Goal: Task Accomplishment & Management: Manage account settings

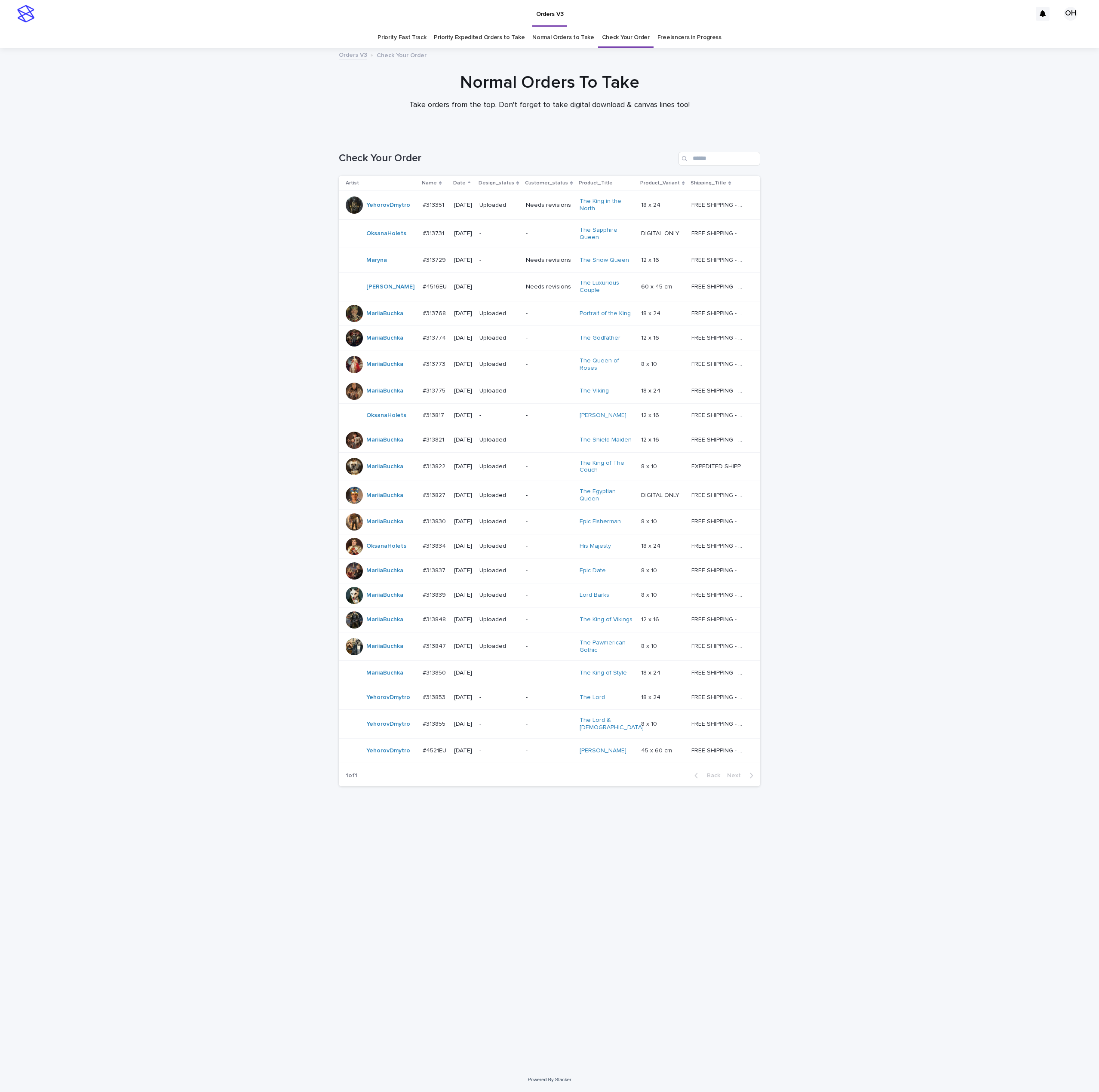
click at [435, 412] on p "#313817" at bounding box center [434, 415] width 23 height 9
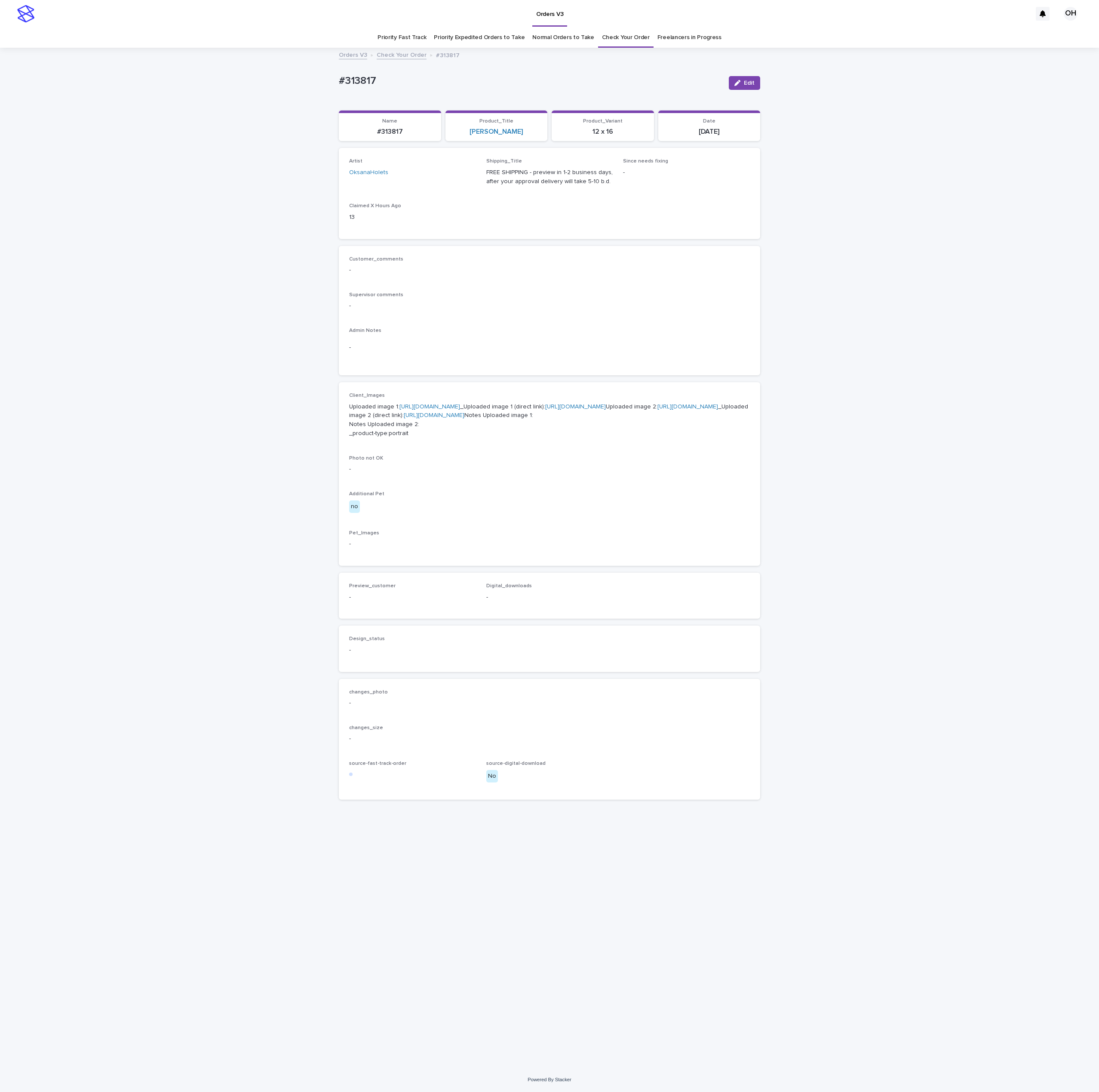
click at [430, 419] on p "Uploaded image 1: [URL][DOMAIN_NAME] _Uploaded image 1 (direct link): [URL][DOM…" at bounding box center [550, 420] width 400 height 36
click at [441, 410] on link "[URL][DOMAIN_NAME]" at bounding box center [430, 406] width 61 height 6
click at [658, 410] on link "[URL][DOMAIN_NAME]" at bounding box center [688, 406] width 61 height 6
drag, startPoint x: 804, startPoint y: 269, endPoint x: 767, endPoint y: 287, distance: 41.1
click at [803, 269] on div "Loading... Saving… Loading... Saving… #313817 Edit #313817 Edit Sorry, there wa…" at bounding box center [550, 558] width 1099 height 1019
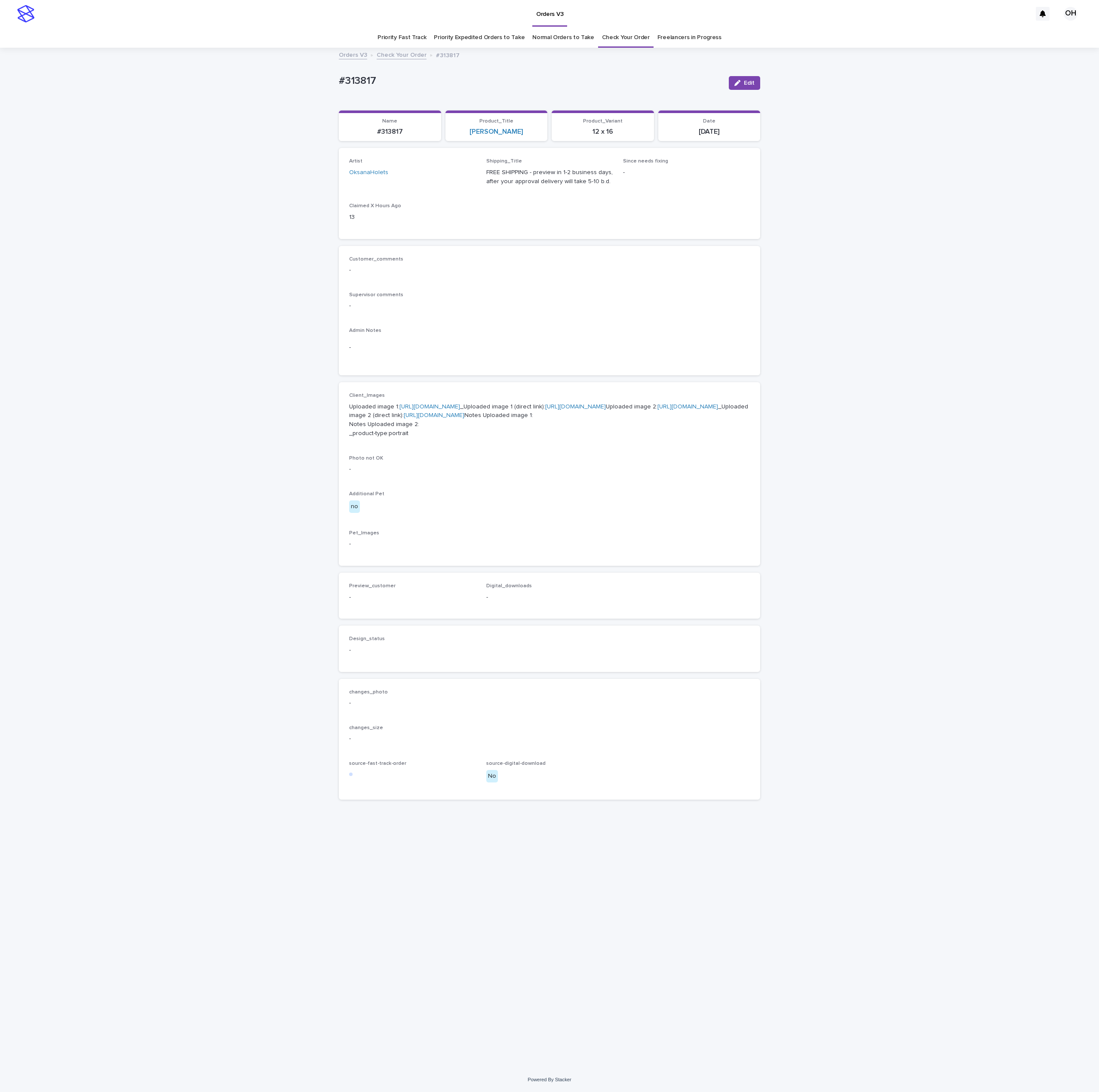
click at [794, 368] on div "Loading... Saving… Loading... Saving… #313817 Edit #313817 Edit Sorry, there wa…" at bounding box center [550, 558] width 1099 height 1019
click at [432, 410] on link "[URL][DOMAIN_NAME]" at bounding box center [430, 406] width 61 height 6
drag, startPoint x: 334, startPoint y: 75, endPoint x: 344, endPoint y: 79, distance: 10.8
click at [322, 77] on div "Loading... Saving… Loading... Saving… #313817 Edit #313817 Edit Sorry, there wa…" at bounding box center [550, 558] width 1099 height 1019
copy p "#313817"
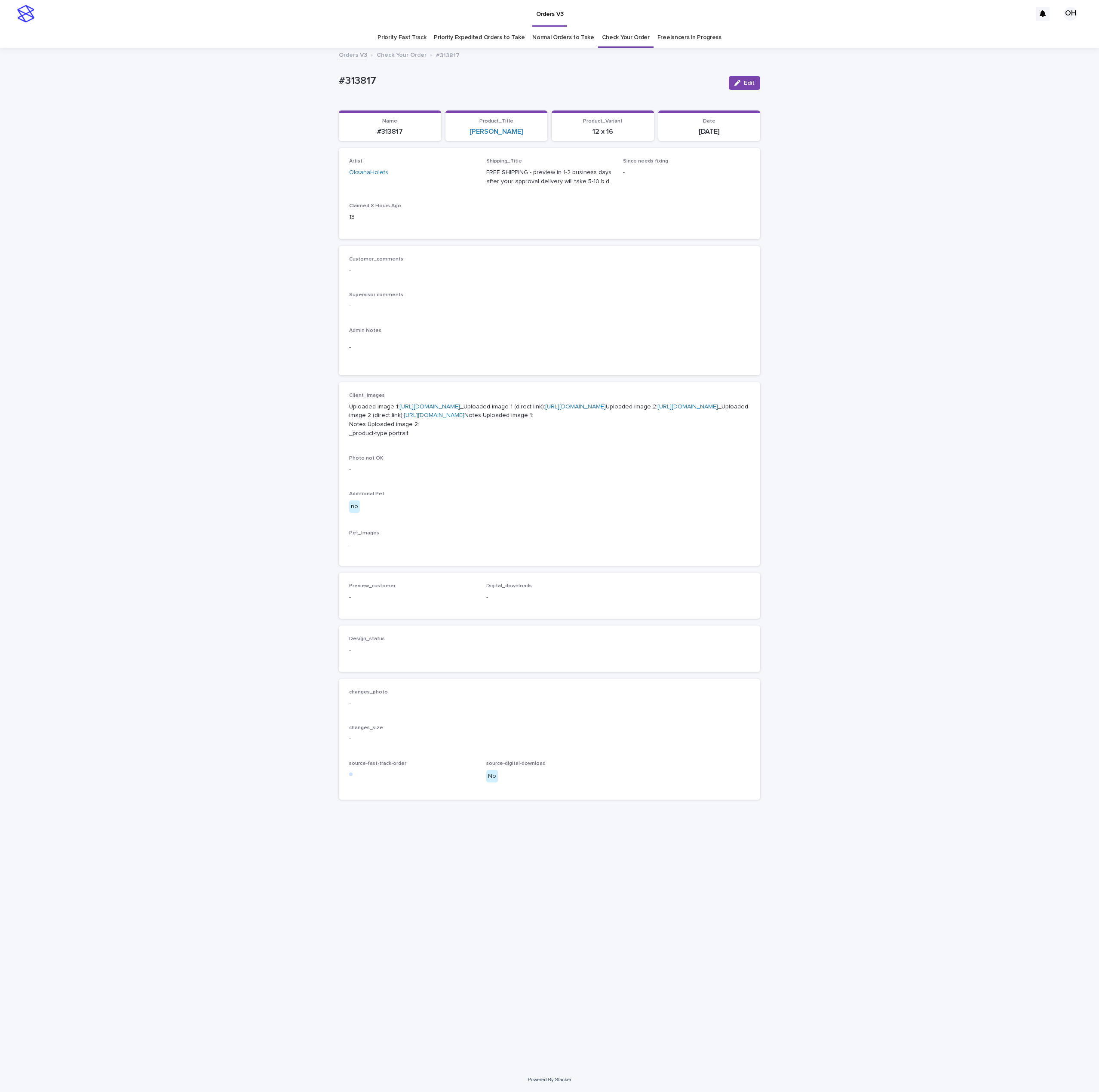
click at [599, 352] on div "-" at bounding box center [550, 347] width 400 height 21
drag, startPoint x: 371, startPoint y: 71, endPoint x: 285, endPoint y: 69, distance: 86.0
click at [282, 72] on div "Loading... Saving… Loading... Saving… #313817 Edit #313817 Edit Sorry, there wa…" at bounding box center [550, 558] width 1099 height 1019
copy p "#313817"
click at [609, 315] on div "Supervisor comments -" at bounding box center [550, 305] width 400 height 26
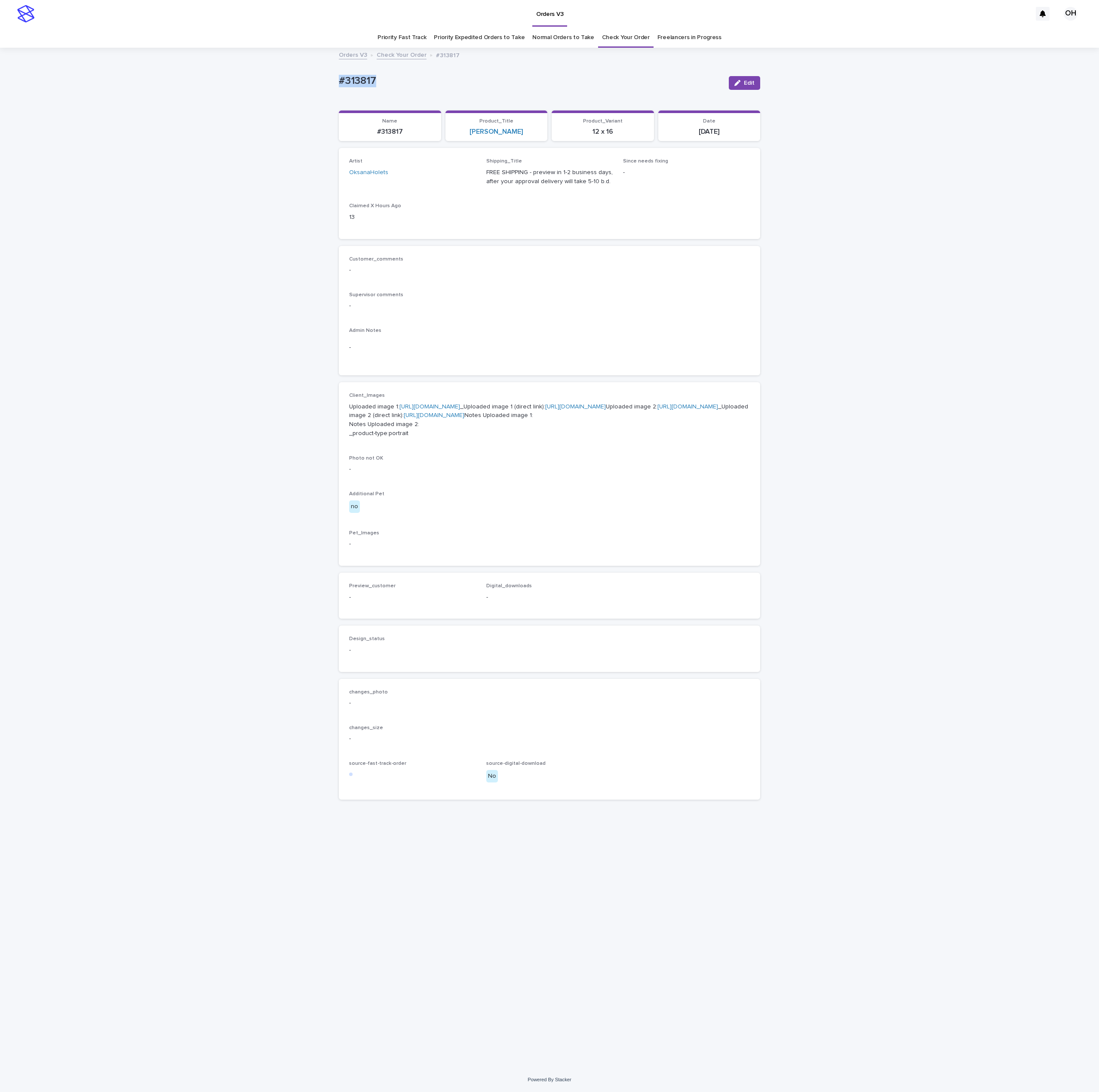
drag, startPoint x: 401, startPoint y: 70, endPoint x: 310, endPoint y: 78, distance: 91.4
click at [307, 77] on div "Loading... Saving… Loading... Saving… #313817 Edit #313817 Edit Sorry, there wa…" at bounding box center [550, 558] width 1099 height 1019
copy p "#313817"
drag, startPoint x: 578, startPoint y: 339, endPoint x: 590, endPoint y: 324, distance: 19.2
click at [579, 339] on div "-" at bounding box center [550, 347] width 400 height 21
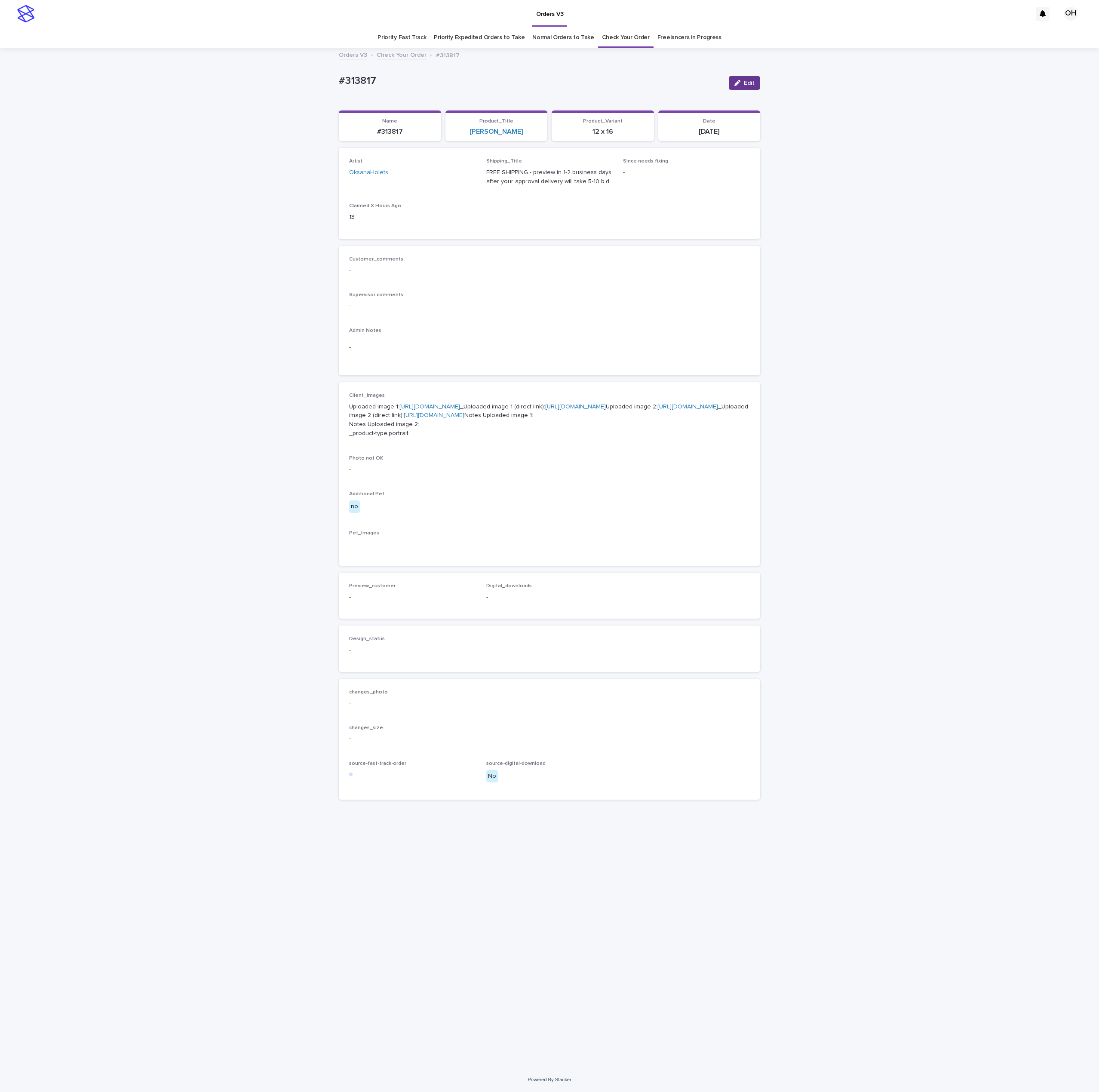
click at [752, 86] on button "Edit" at bounding box center [744, 83] width 31 height 13
click at [377, 615] on button "Add" at bounding box center [369, 607] width 41 height 13
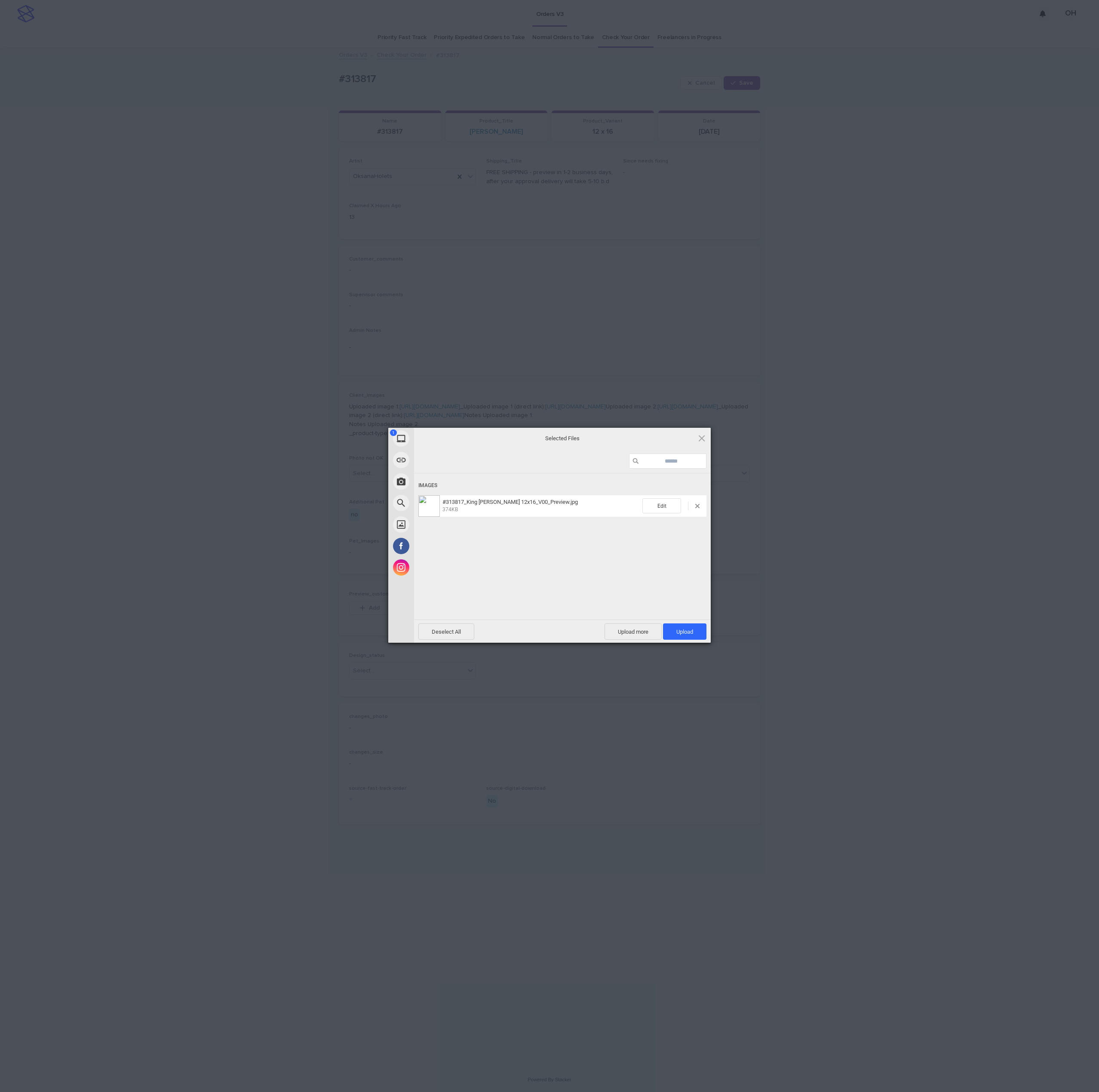
click at [682, 622] on div "Deselect All Upload more Upload 1" at bounding box center [562, 631] width 297 height 23
click at [700, 629] on span "Upload 1" at bounding box center [685, 631] width 44 height 16
click at [953, 510] on div "My Device Link (URL) Take Photo Web Search Unsplash Facebook Instagram Uploaded…" at bounding box center [550, 546] width 1099 height 1092
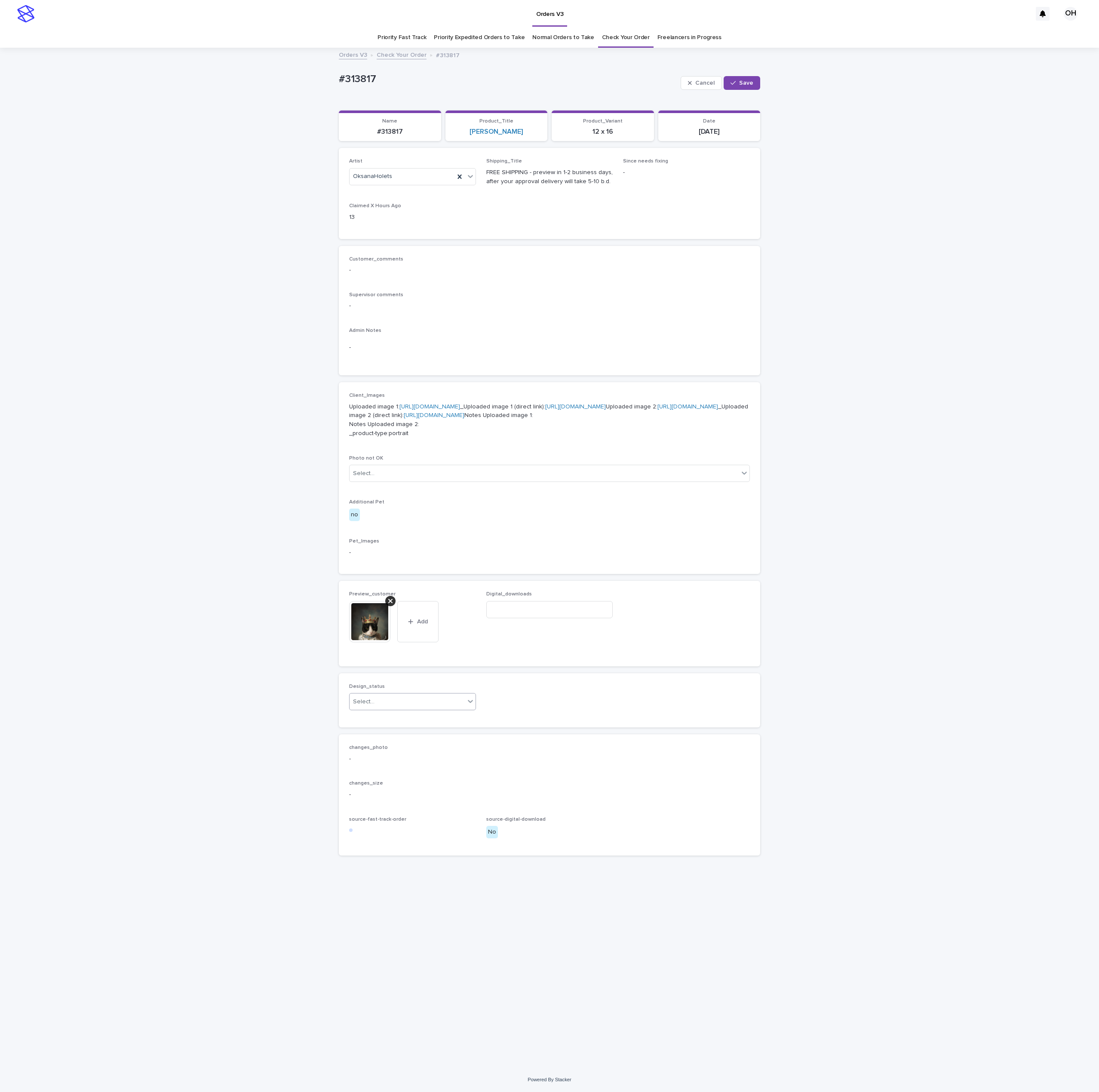
click at [421, 709] on div "Select..." at bounding box center [406, 701] width 115 height 14
click at [407, 797] on div "Uploaded" at bounding box center [412, 799] width 126 height 15
drag, startPoint x: 1067, startPoint y: 368, endPoint x: 1062, endPoint y: 368, distance: 5.0
click at [1067, 368] on div "Loading... Saving… Loading... Saving… #313817 Cancel Save #313817 Cancel Save S…" at bounding box center [550, 558] width 1099 height 1019
click at [752, 83] on button "Save" at bounding box center [741, 83] width 37 height 13
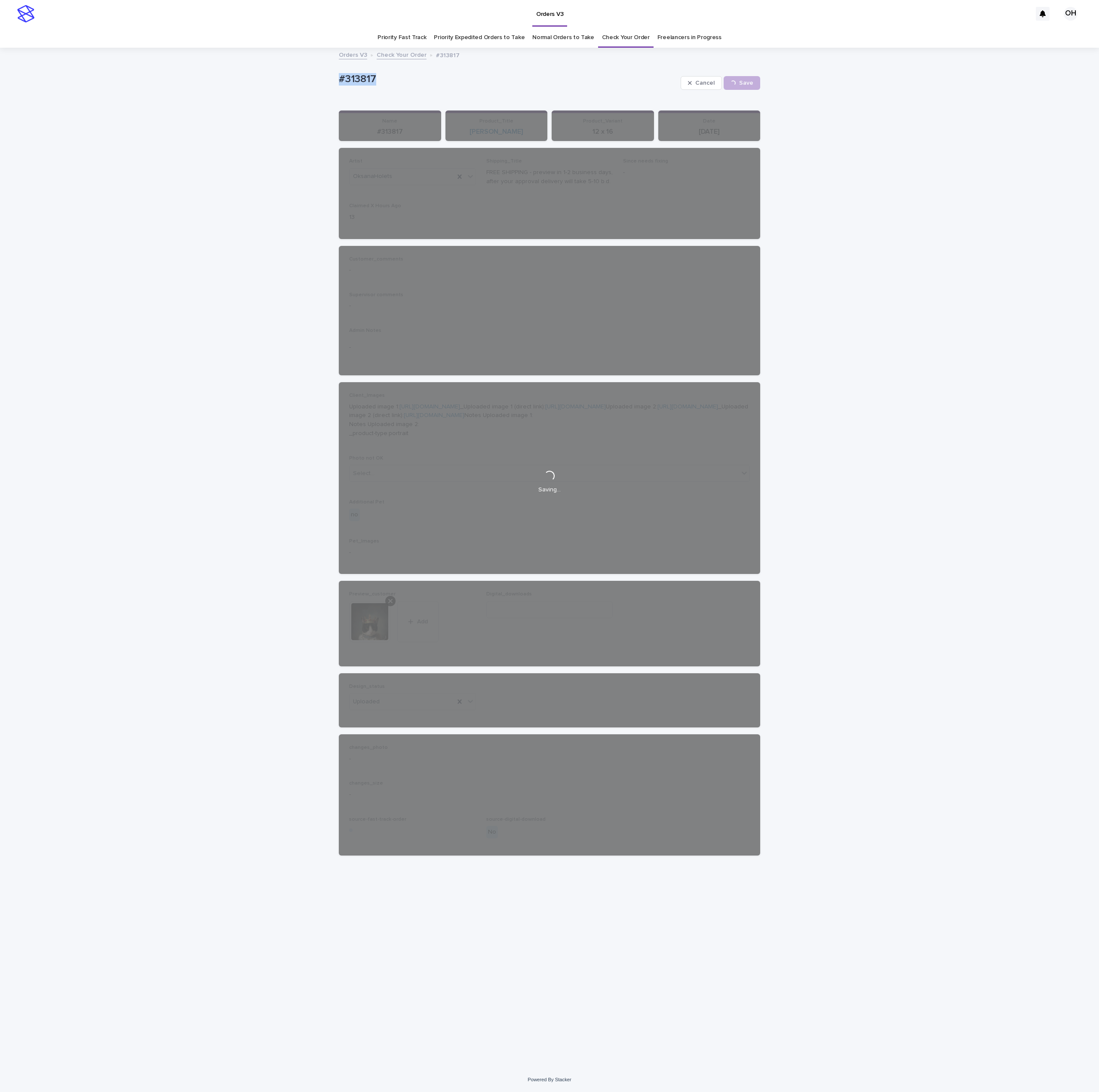
drag, startPoint x: 393, startPoint y: 83, endPoint x: 288, endPoint y: 76, distance: 105.2
click at [288, 76] on div "Loading... Saving… Loading... Saving… #313817 Cancel Save #313817 Cancel Loadin…" at bounding box center [550, 558] width 1099 height 1019
drag, startPoint x: 316, startPoint y: 72, endPoint x: 339, endPoint y: 75, distance: 23.2
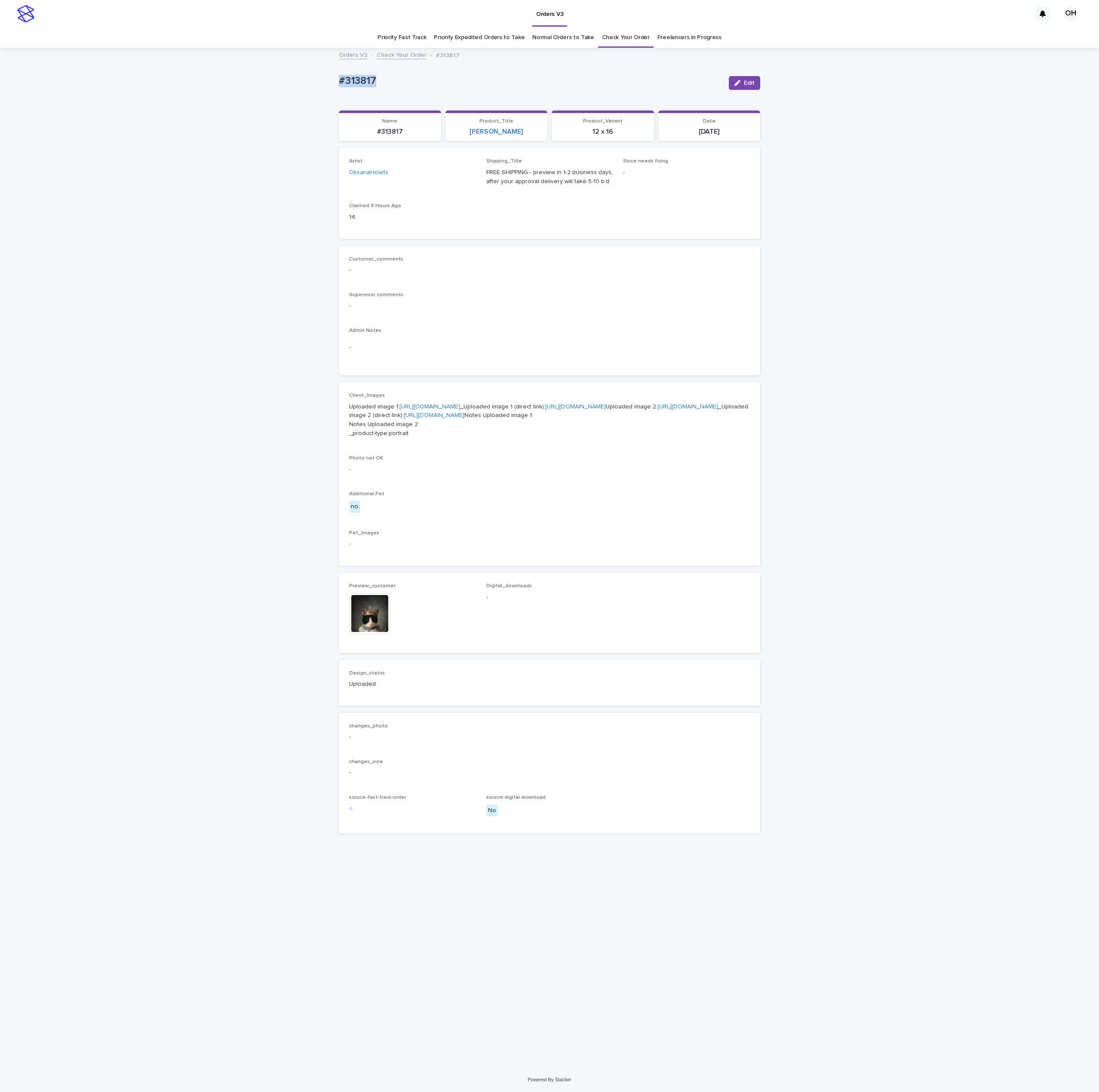
copy p "#313817"
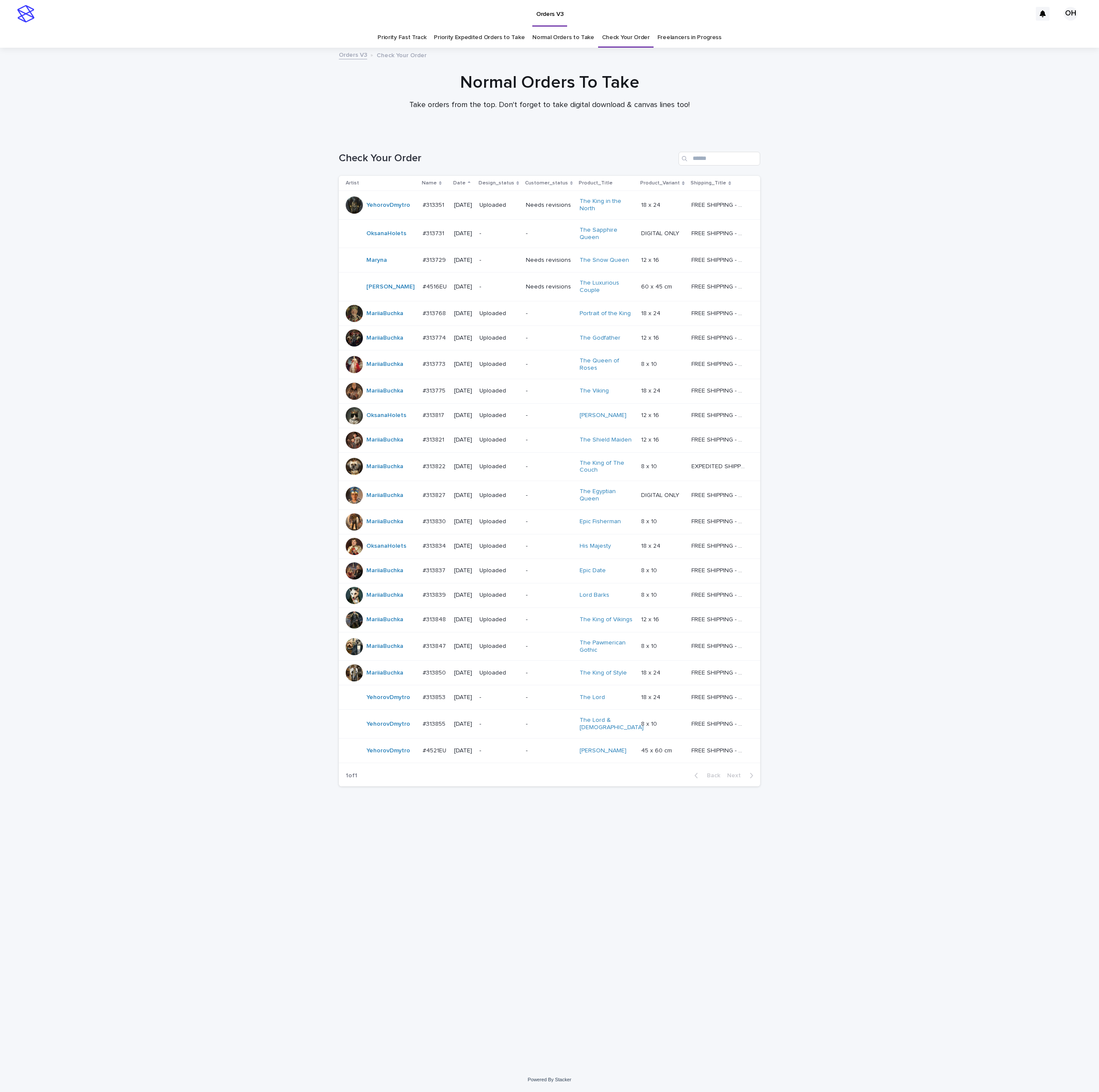
click at [440, 239] on div "#313731 #313731" at bounding box center [435, 233] width 25 height 14
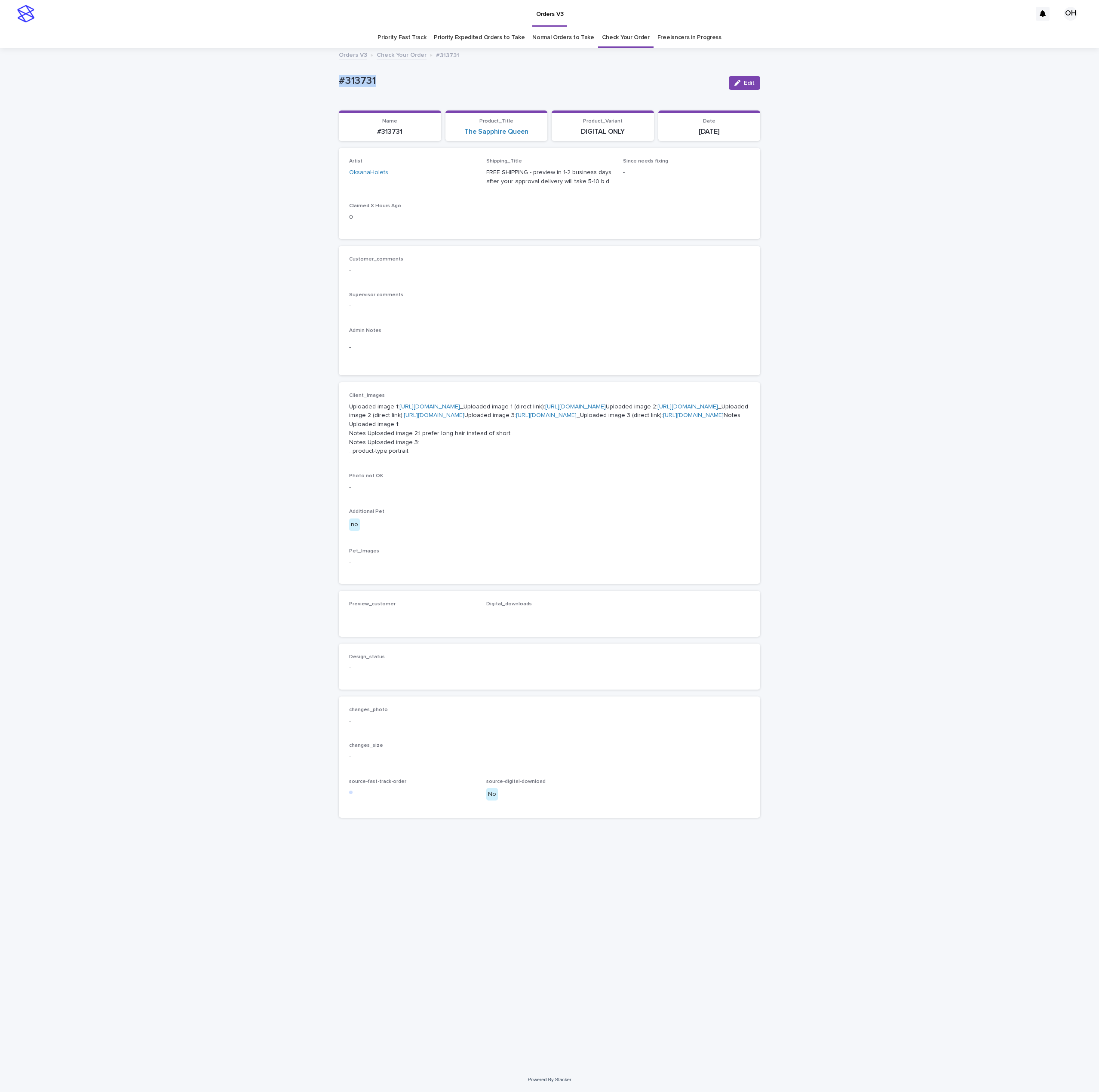
drag, startPoint x: 384, startPoint y: 73, endPoint x: 334, endPoint y: 79, distance: 50.4
click at [293, 73] on div "Loading... Saving… Loading... Saving… #313731 Edit #313731 Edit Sorry, there wa…" at bounding box center [550, 558] width 1099 height 1019
copy p "#313731"
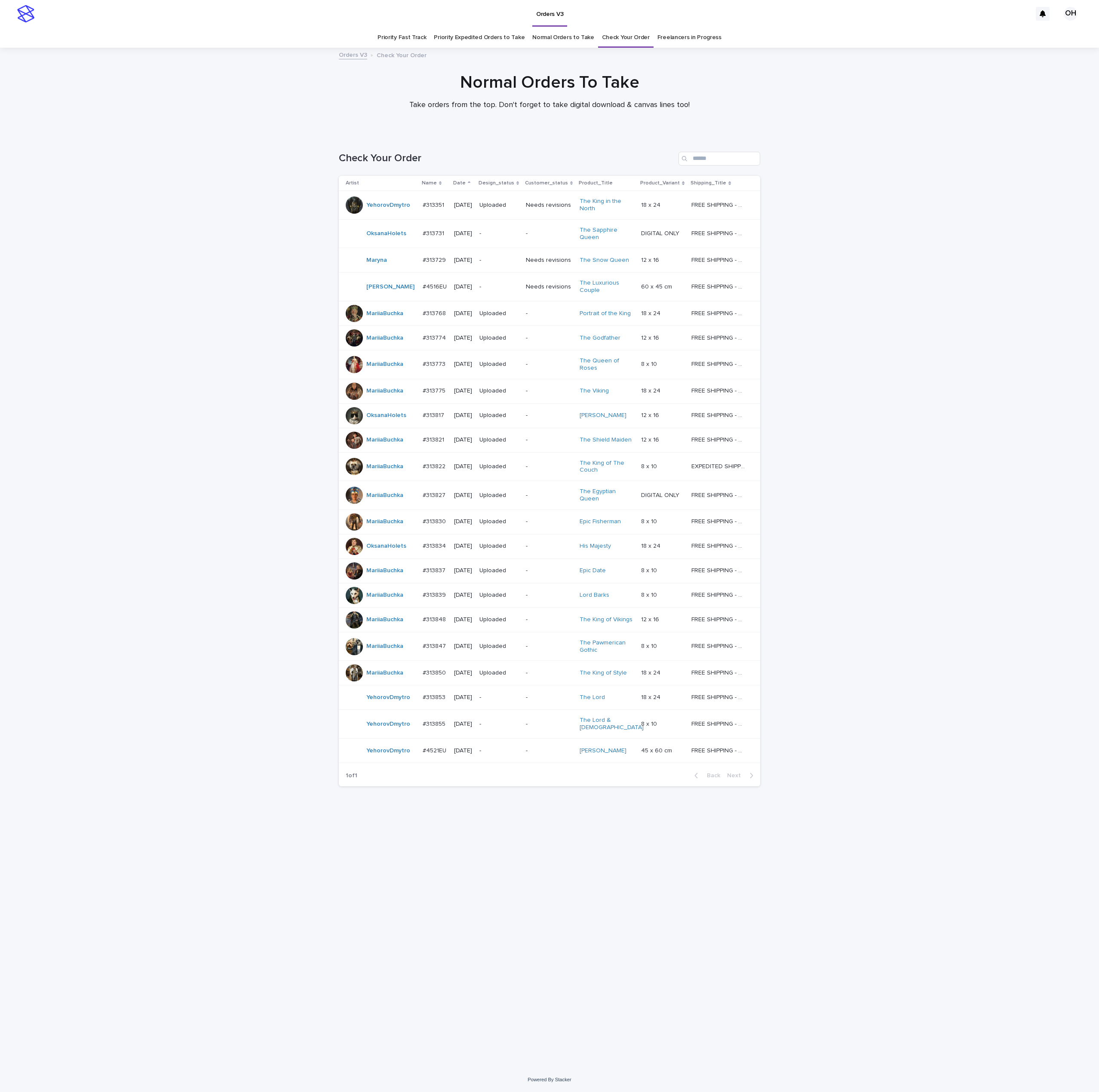
click at [356, 572] on div at bounding box center [354, 571] width 17 height 17
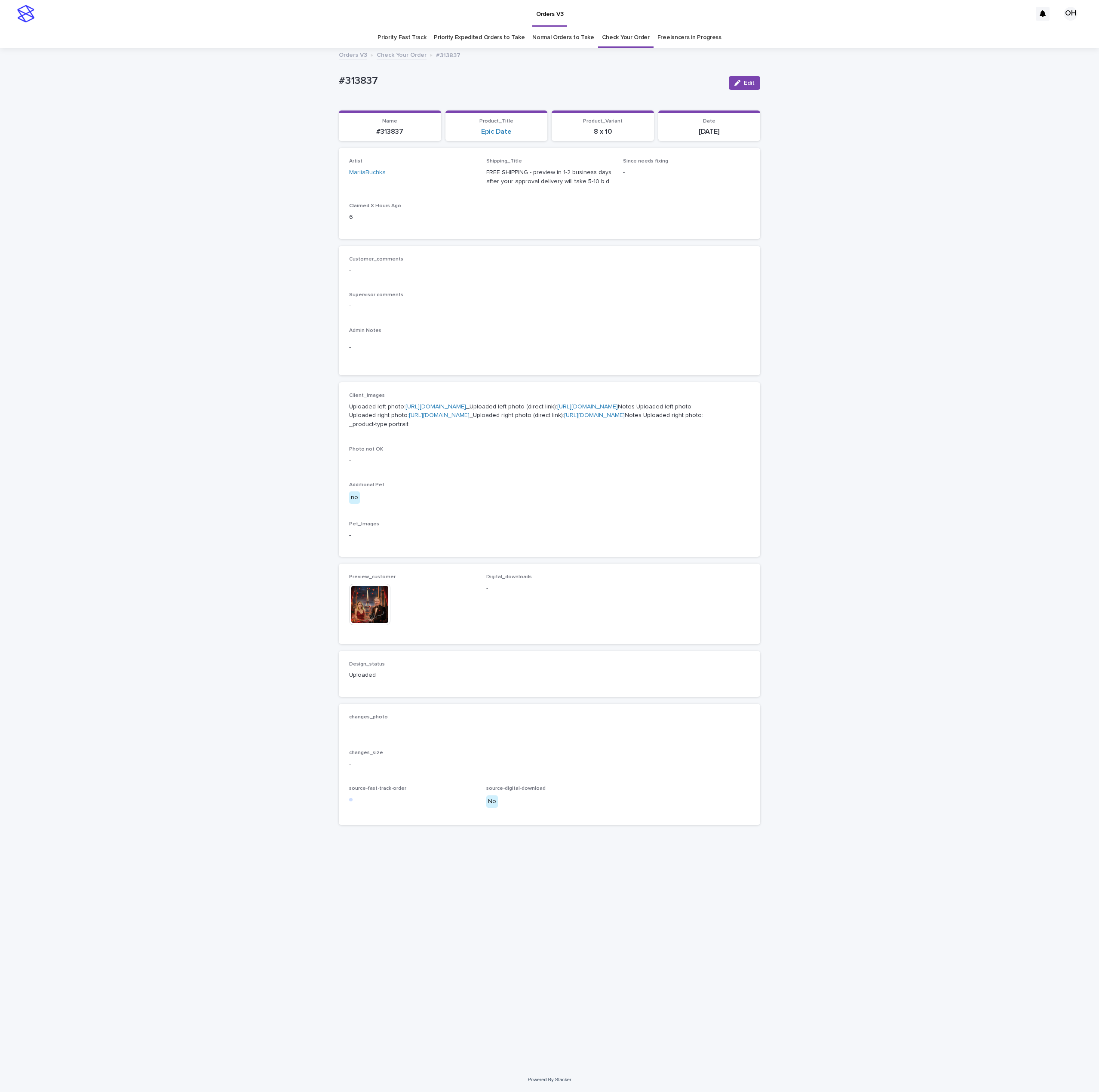
click at [362, 625] on img at bounding box center [369, 603] width 41 height 41
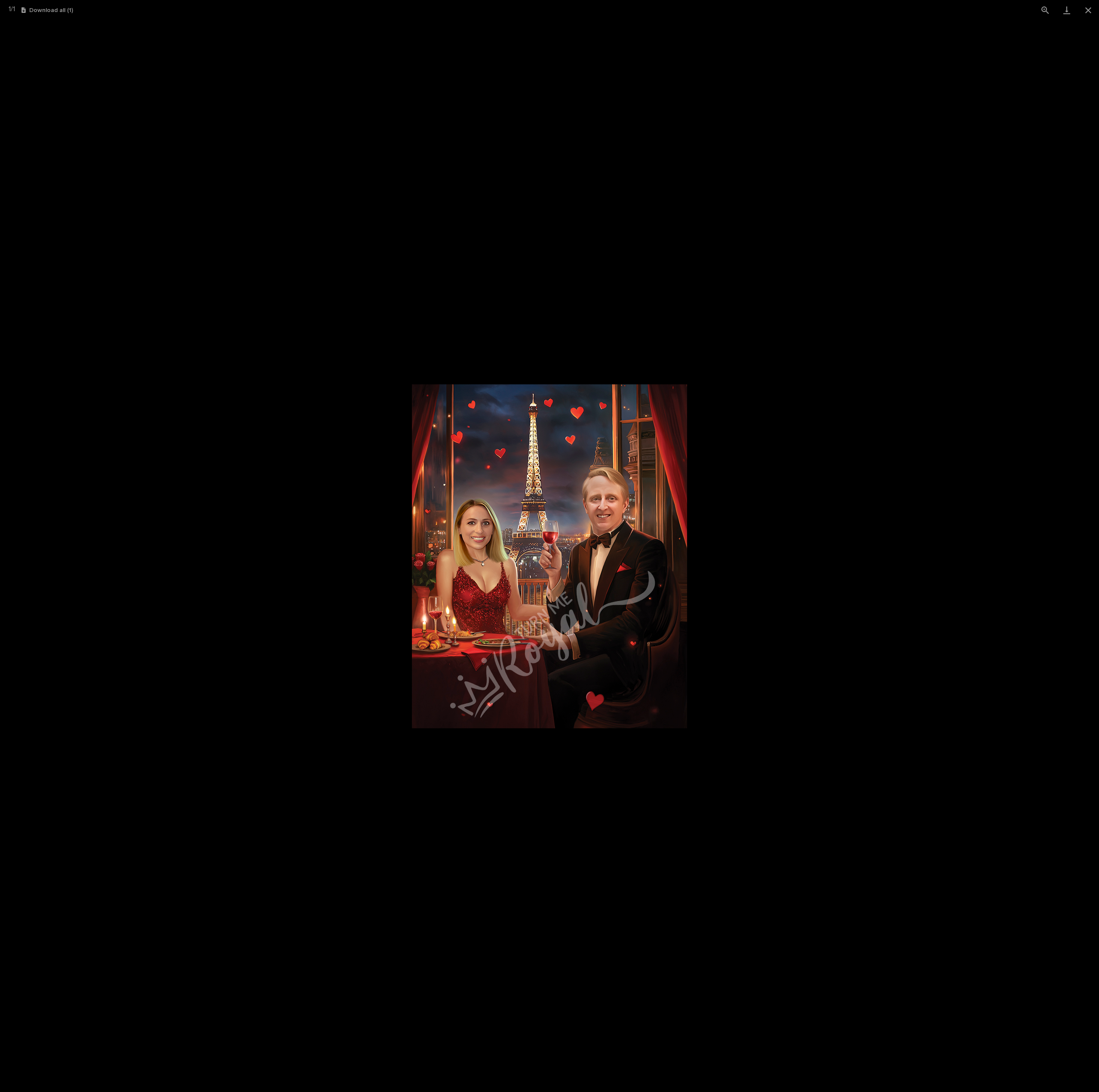
click at [836, 318] on picture at bounding box center [550, 555] width 1099 height 1071
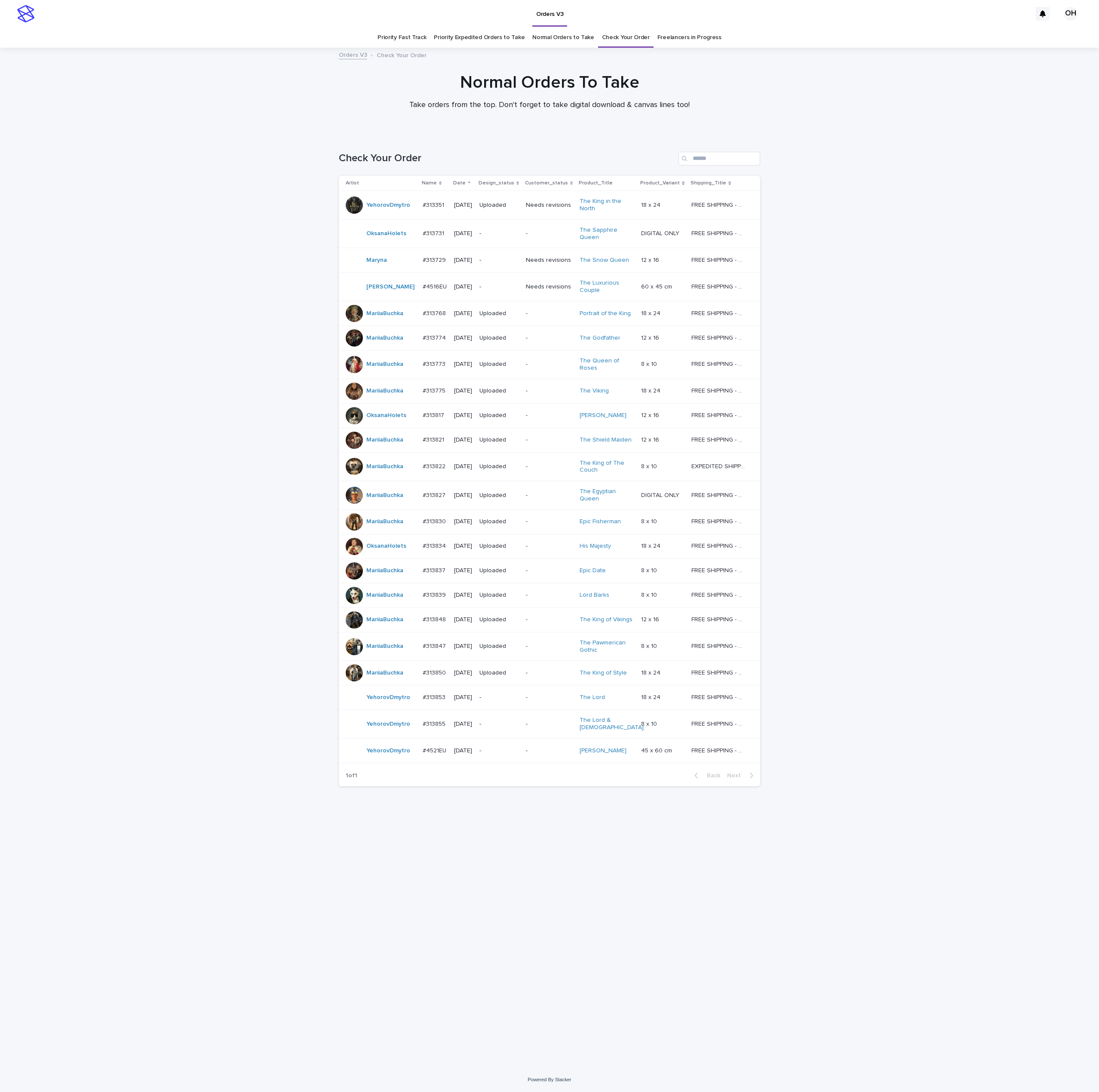
click at [352, 600] on div at bounding box center [354, 595] width 17 height 17
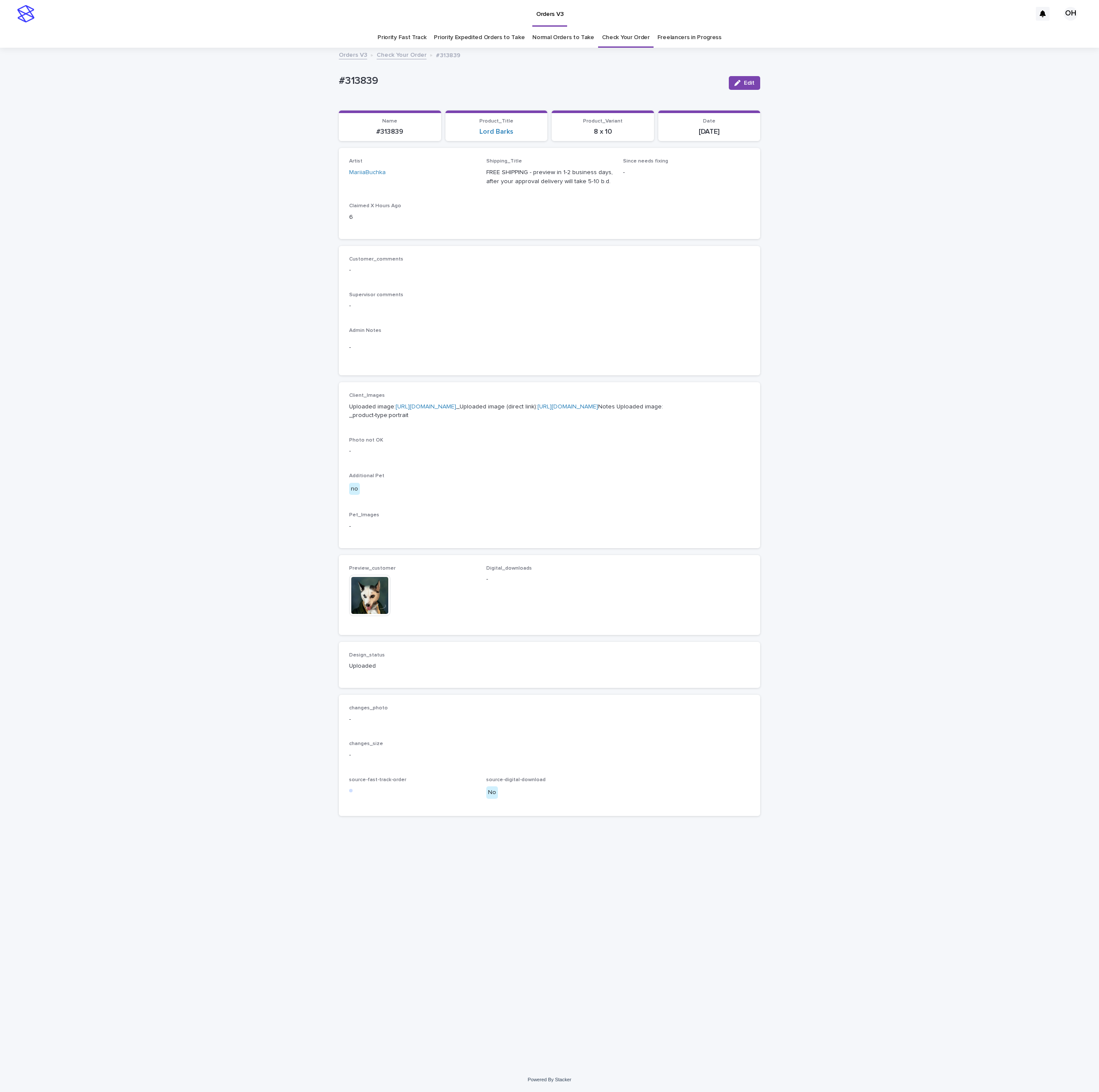
click at [377, 616] on img at bounding box center [369, 595] width 41 height 41
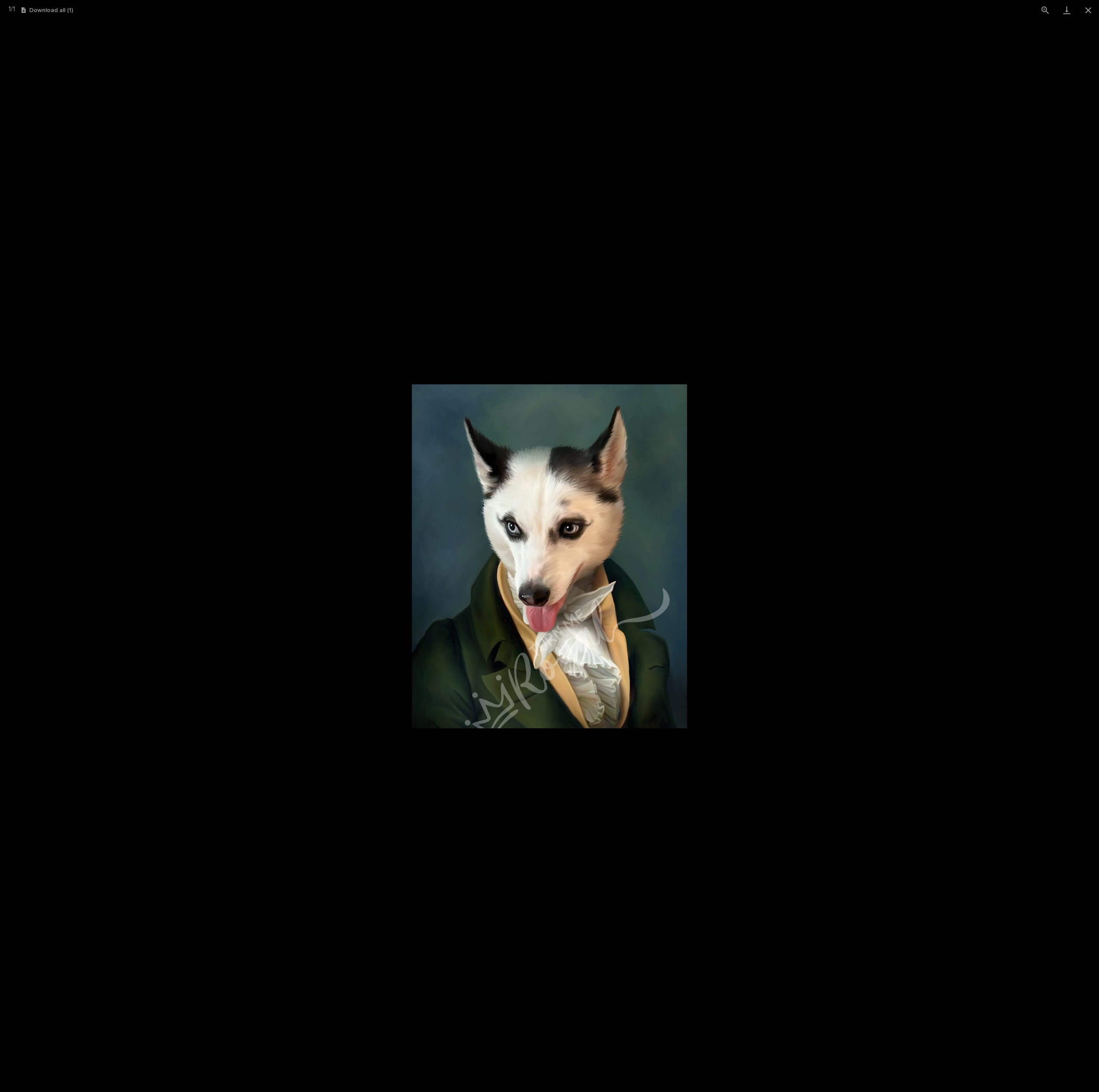
click at [906, 587] on picture at bounding box center [550, 555] width 1099 height 1071
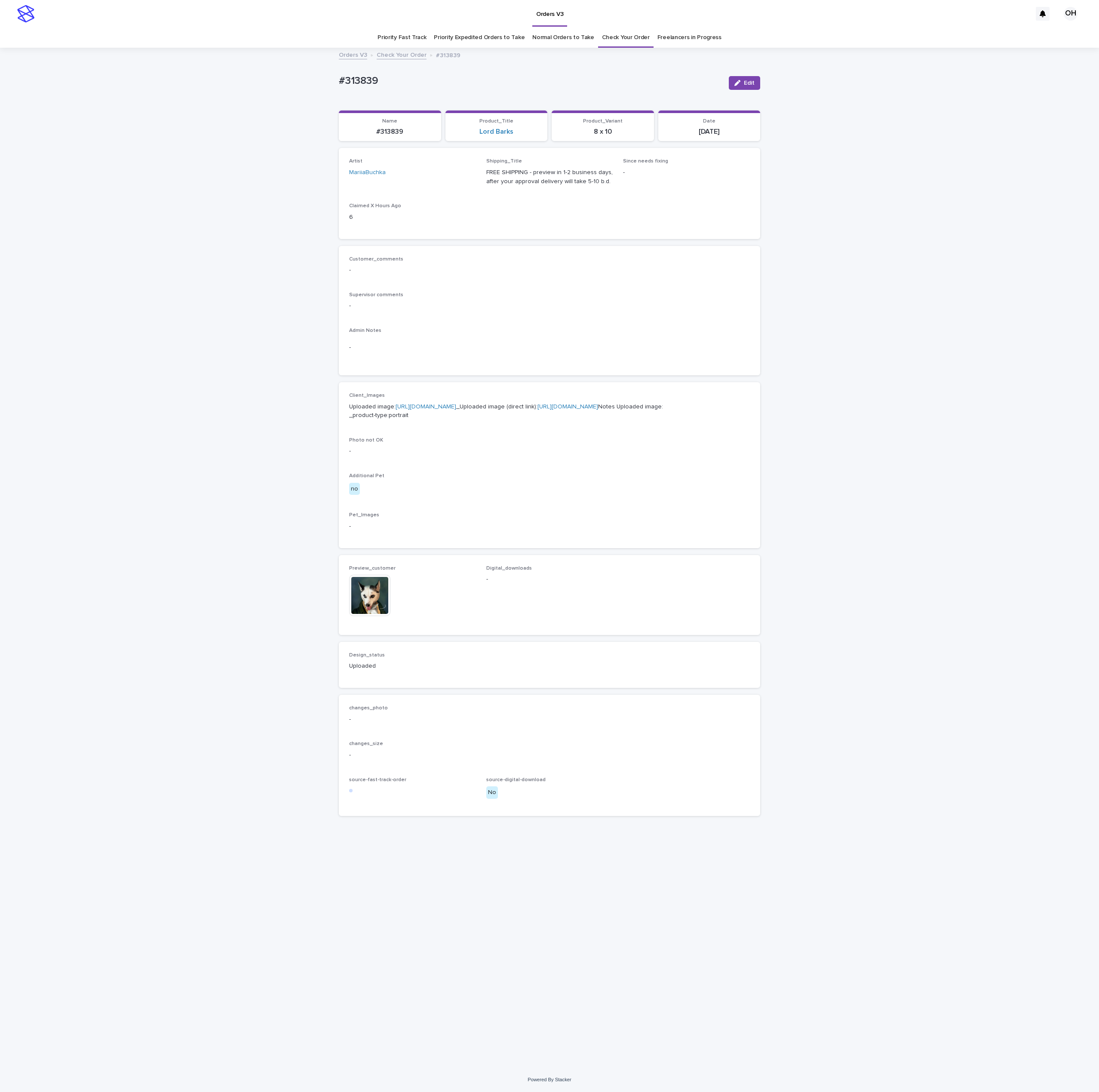
click at [400, 410] on link "[URL][DOMAIN_NAME]" at bounding box center [426, 406] width 61 height 6
click at [362, 616] on img at bounding box center [369, 595] width 41 height 41
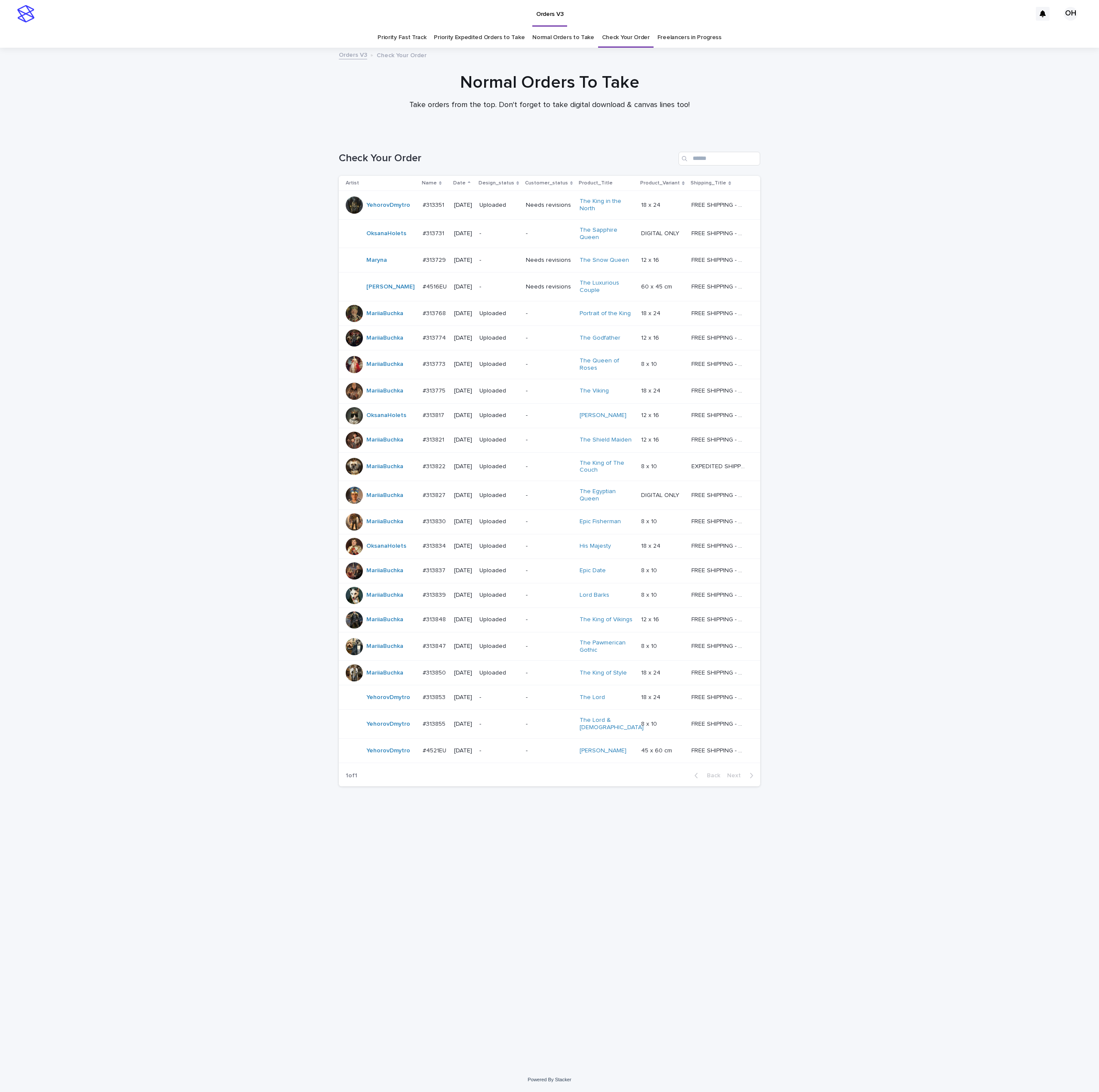
click at [354, 648] on div at bounding box center [354, 646] width 17 height 17
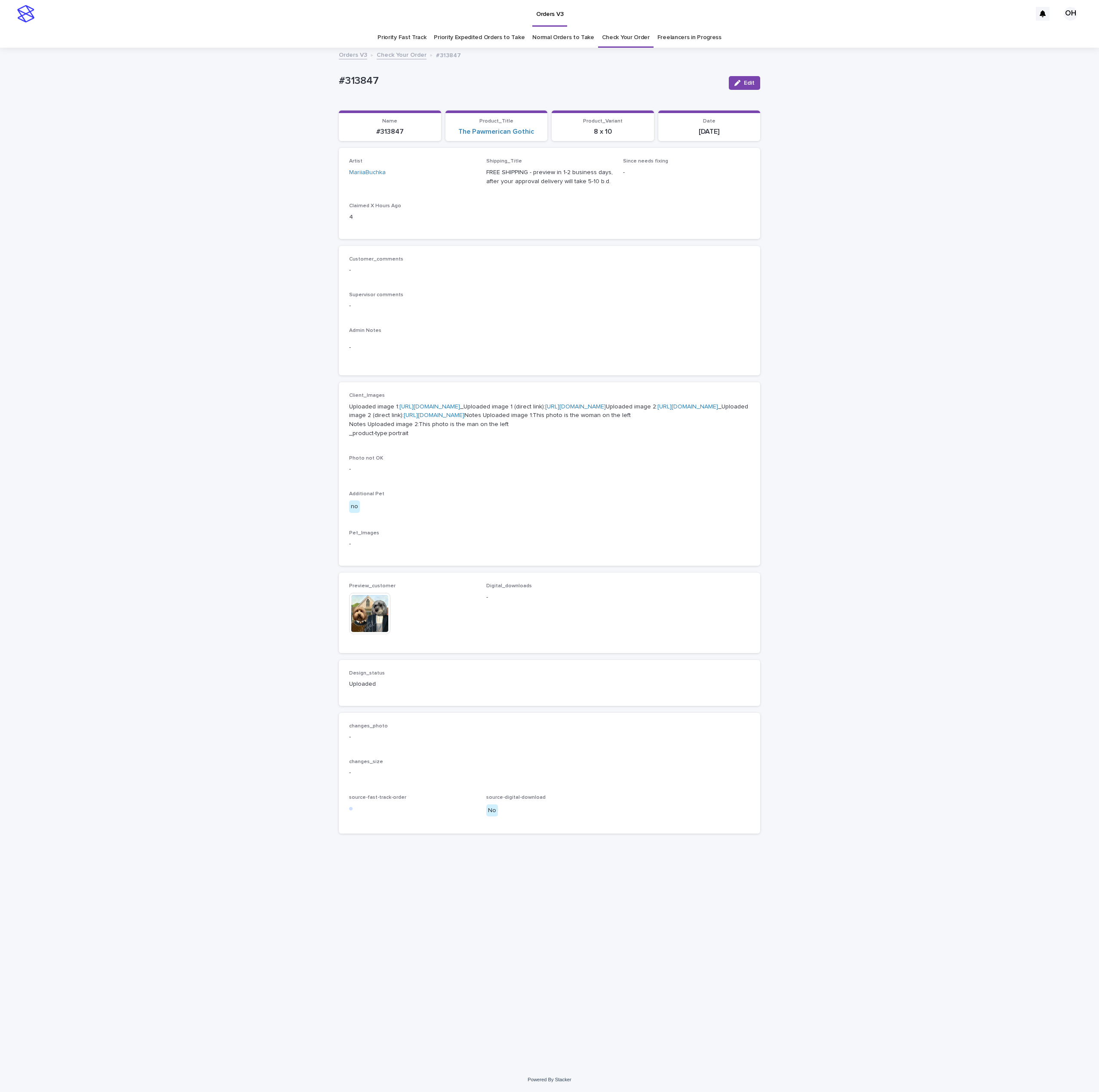
click at [370, 634] on img at bounding box center [369, 613] width 41 height 41
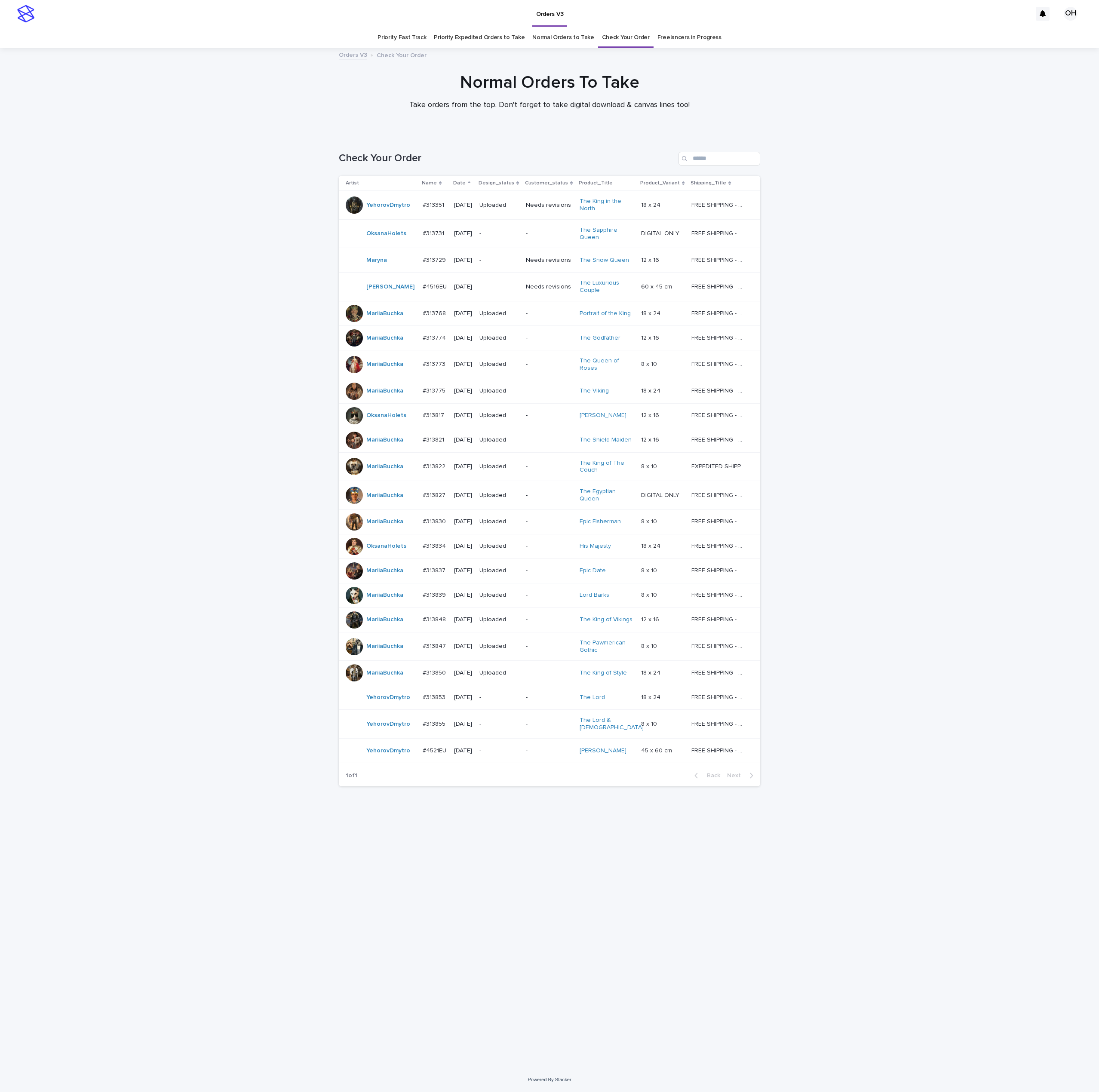
click at [430, 647] on p "#313847" at bounding box center [435, 645] width 25 height 9
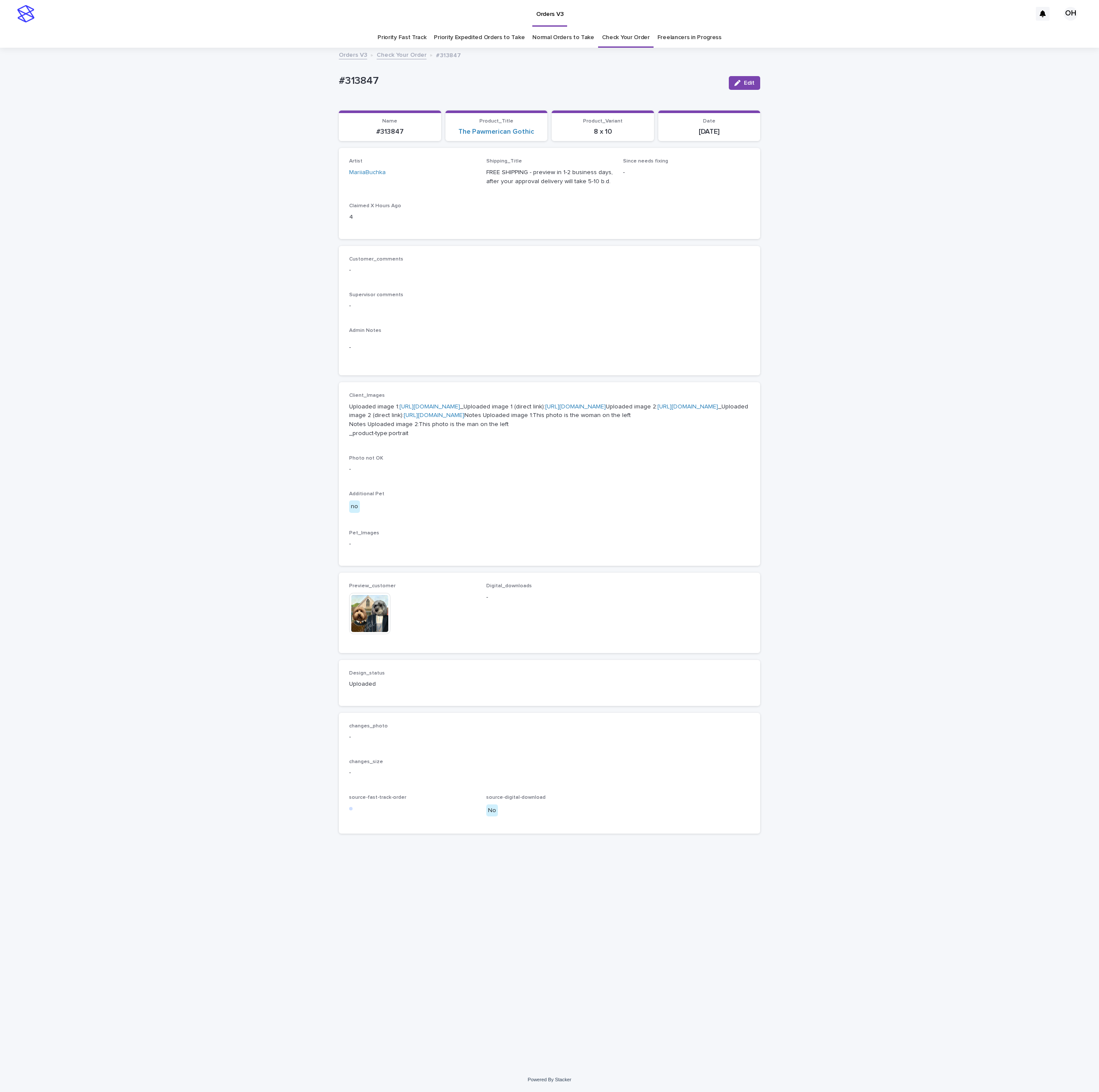
click at [460, 410] on link "[URL][DOMAIN_NAME]" at bounding box center [430, 406] width 61 height 6
click at [368, 634] on img at bounding box center [369, 613] width 41 height 41
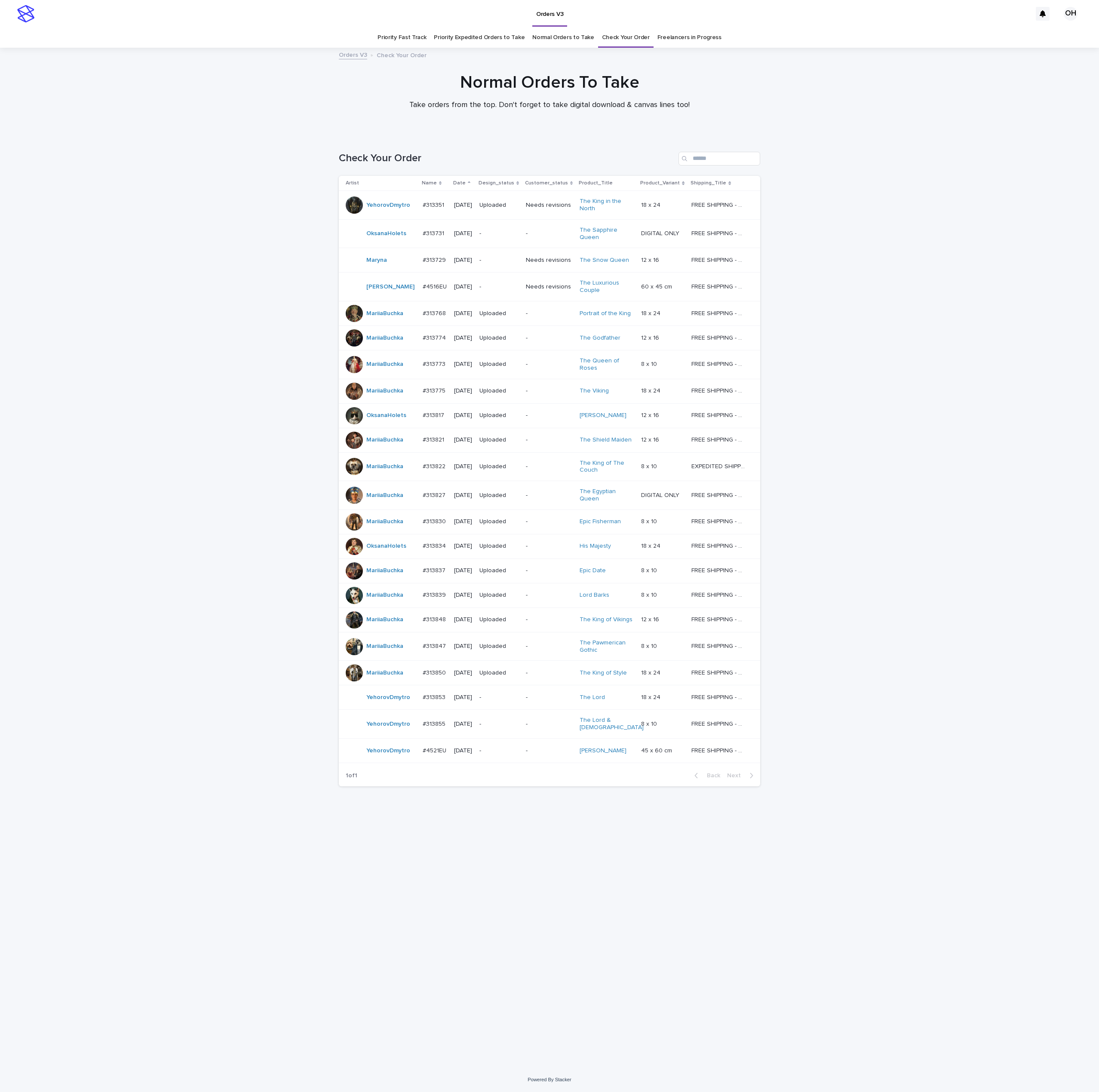
click at [426, 646] on p "#313847" at bounding box center [435, 645] width 25 height 9
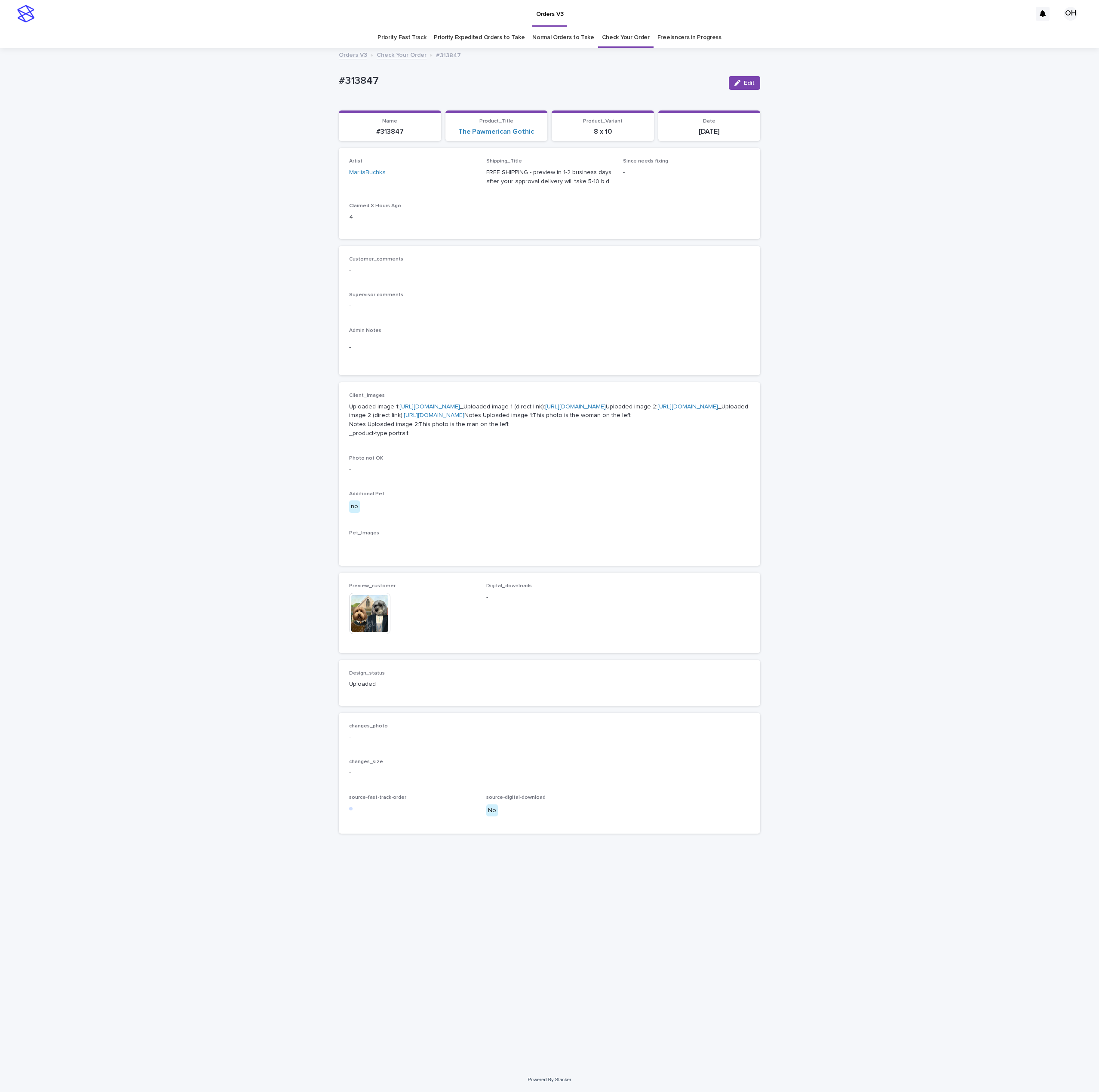
click at [658, 410] on link "[URL][DOMAIN_NAME]" at bounding box center [688, 406] width 61 height 6
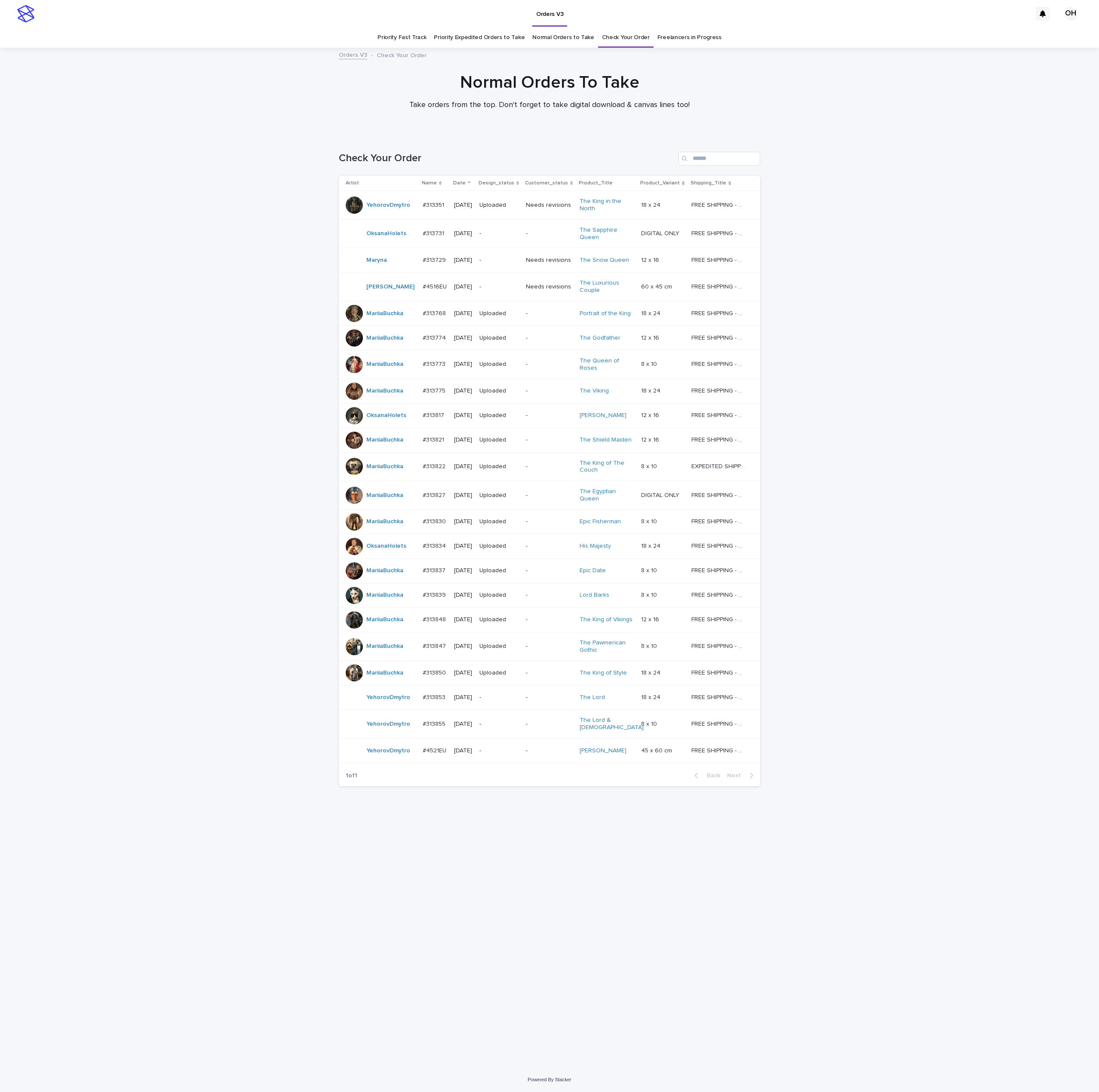
click at [862, 379] on div "Loading... Saving… Loading... Saving… Check Your Order Artist Name Date Design_…" at bounding box center [550, 601] width 1099 height 933
click at [358, 570] on div at bounding box center [354, 571] width 17 height 17
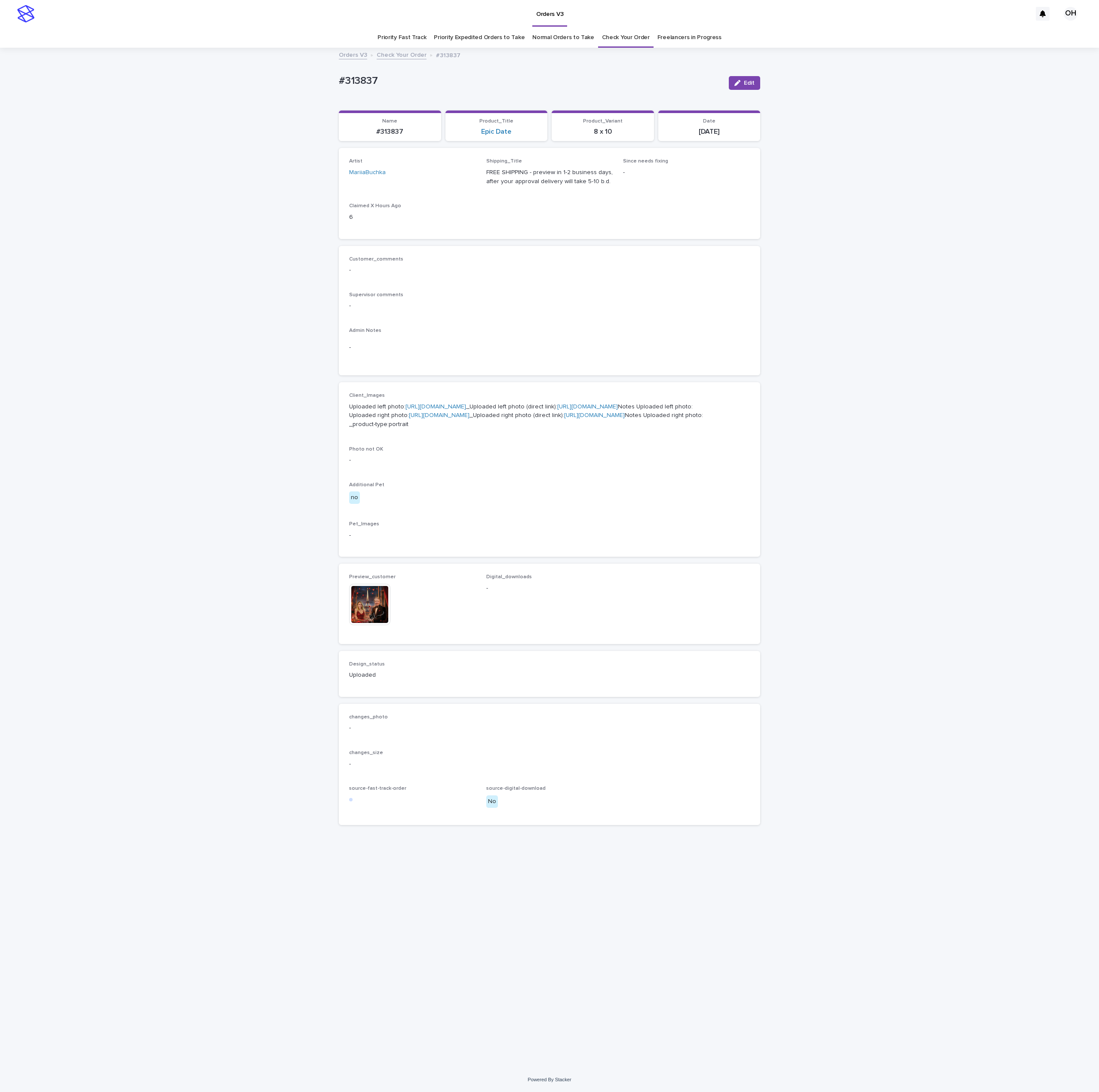
click at [368, 625] on img at bounding box center [369, 603] width 41 height 41
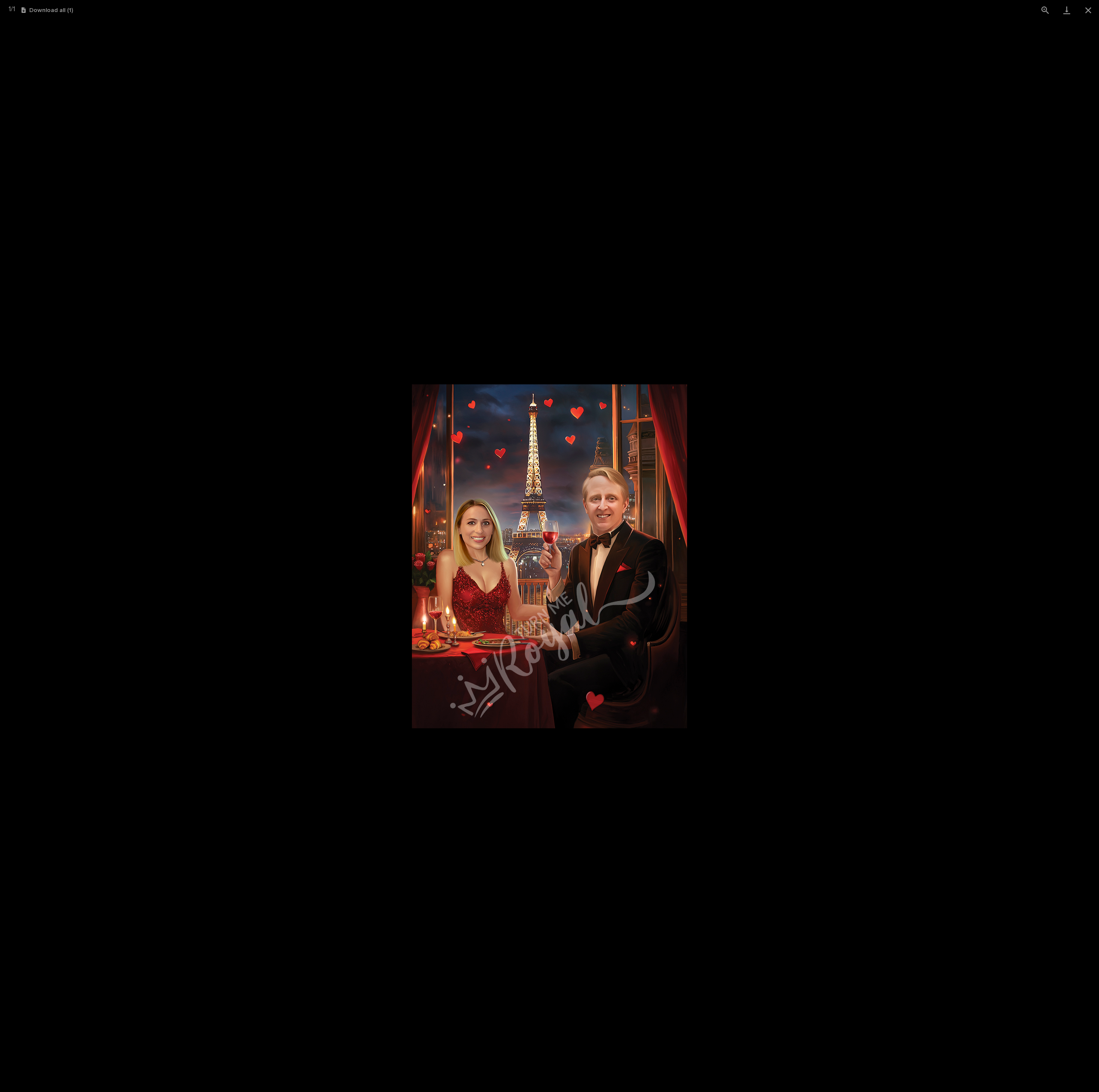
click at [776, 398] on picture at bounding box center [550, 555] width 1099 height 1071
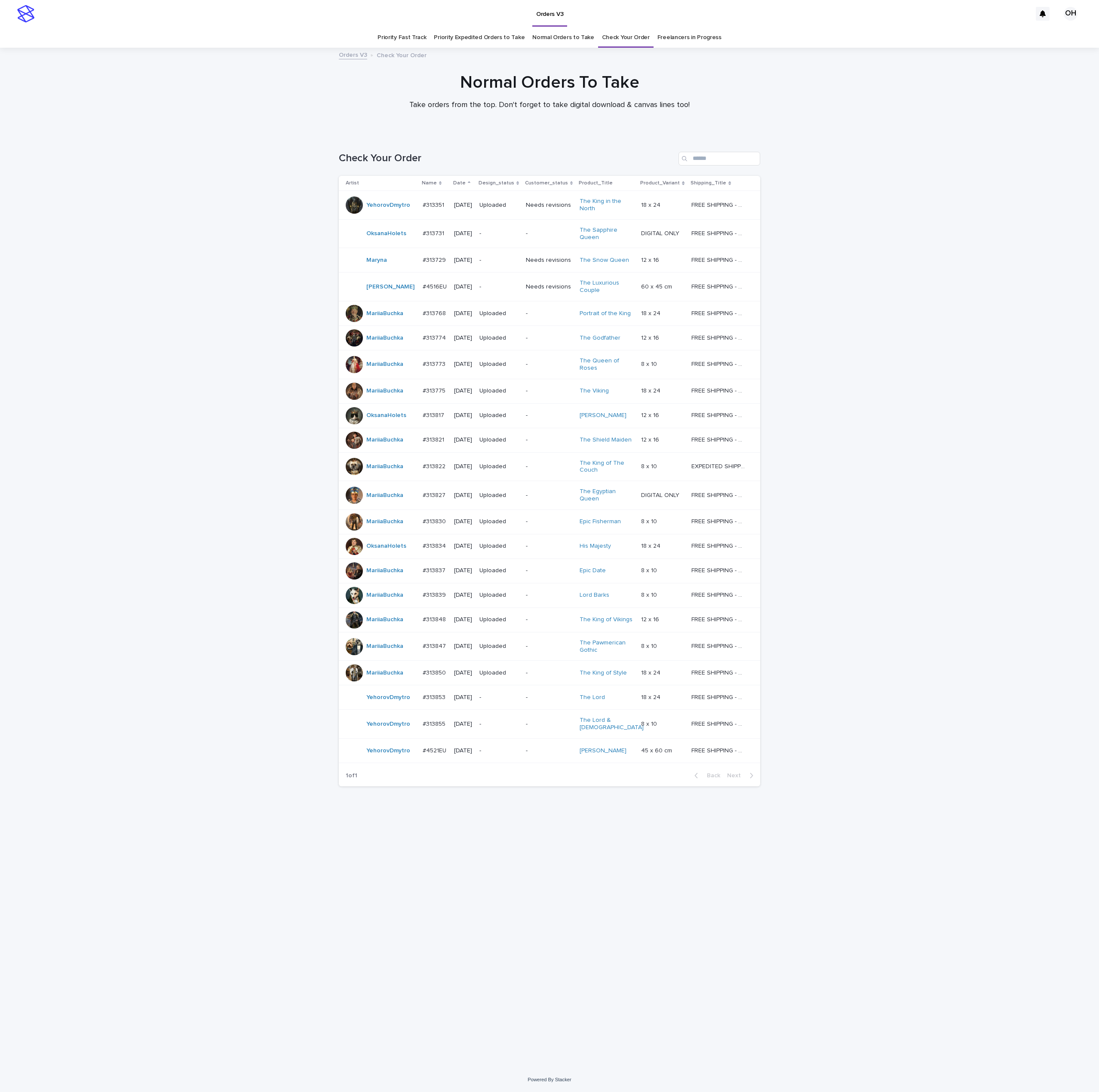
click at [355, 591] on div at bounding box center [354, 595] width 17 height 17
click at [357, 680] on div at bounding box center [354, 673] width 17 height 17
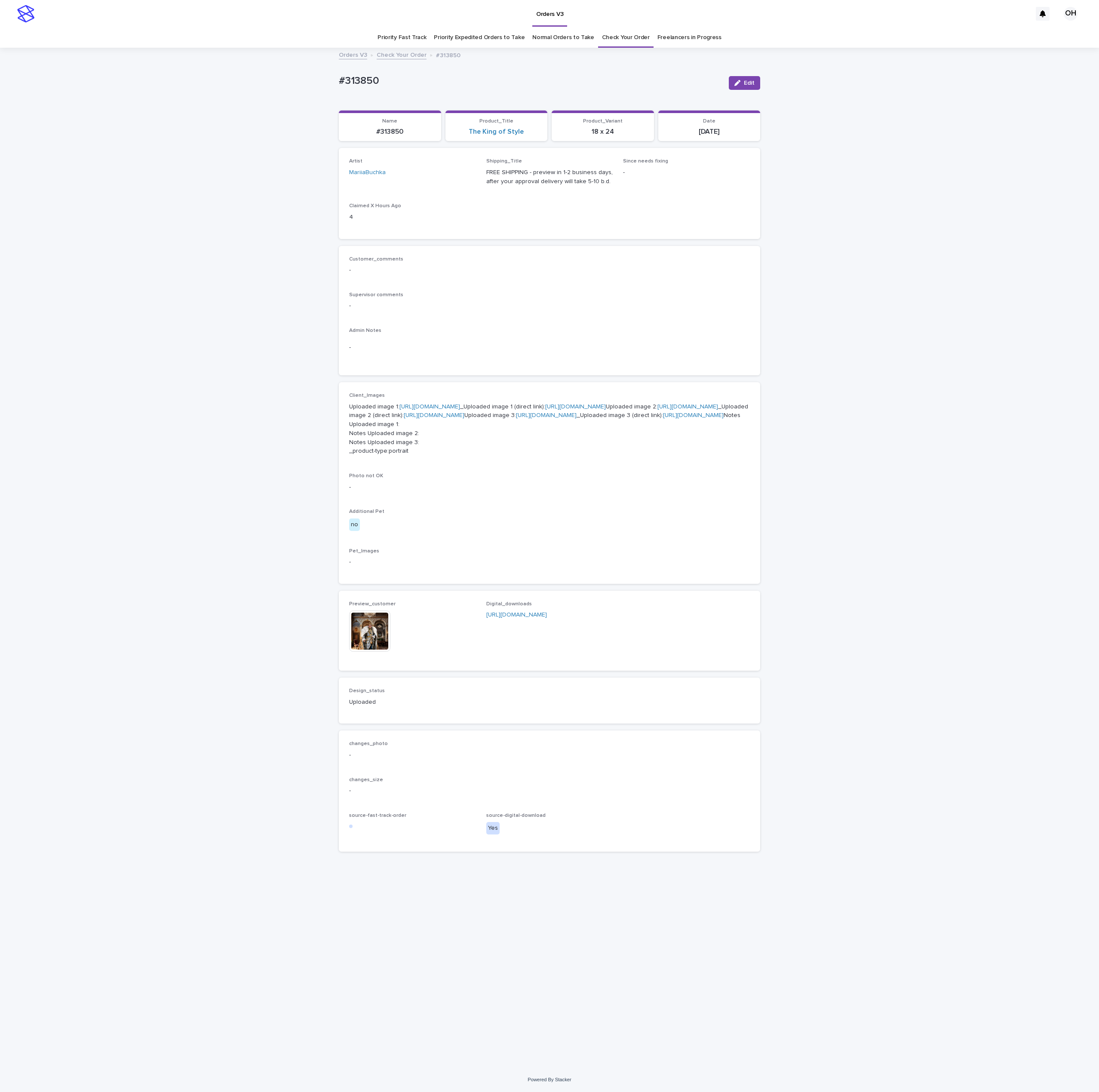
click at [355, 652] on img at bounding box center [369, 630] width 41 height 41
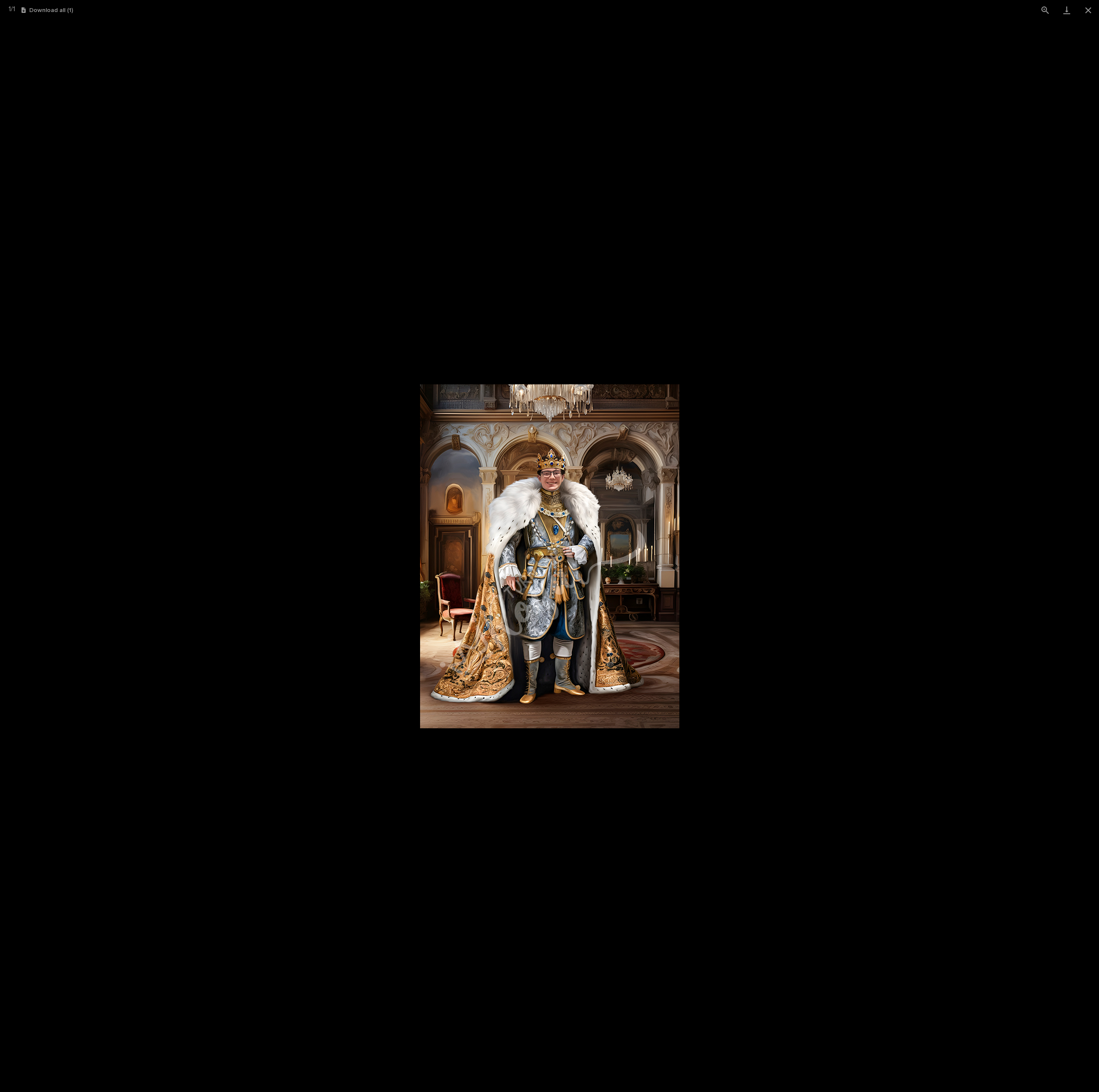
click at [1039, 367] on picture at bounding box center [550, 555] width 1099 height 1071
